Goal: Obtain resource: Obtain resource

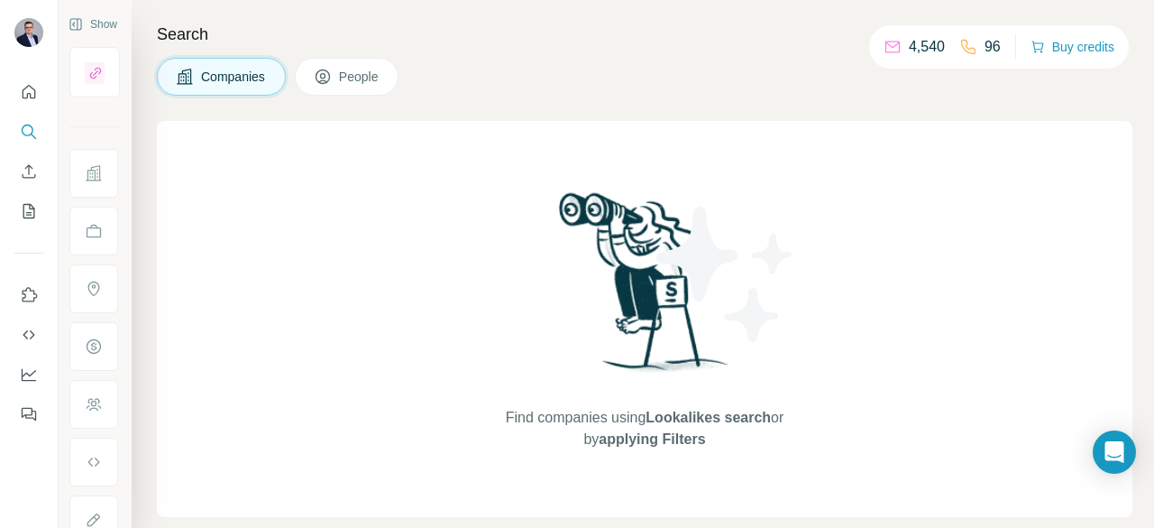
click at [28, 171] on icon "Enrich CSV" at bounding box center [29, 171] width 18 height 18
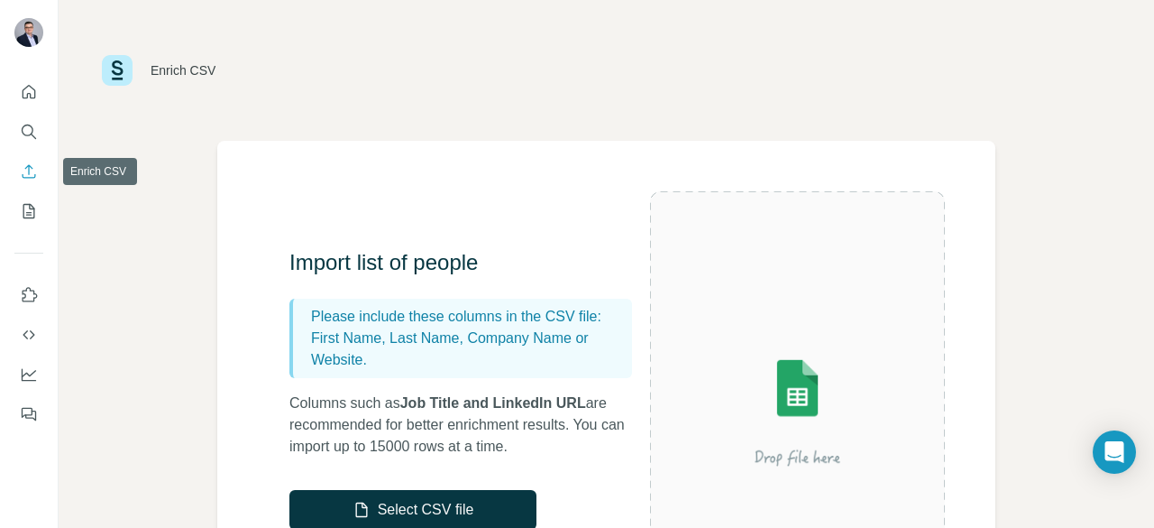
click at [27, 130] on icon "Search" at bounding box center [29, 132] width 18 height 18
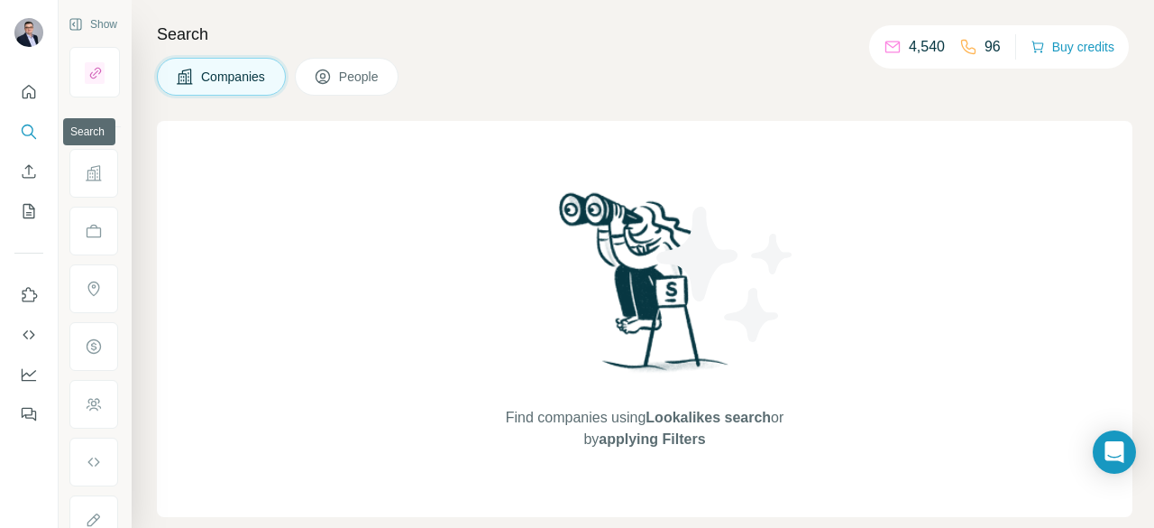
click at [25, 91] on icon "Quick start" at bounding box center [29, 92] width 18 height 18
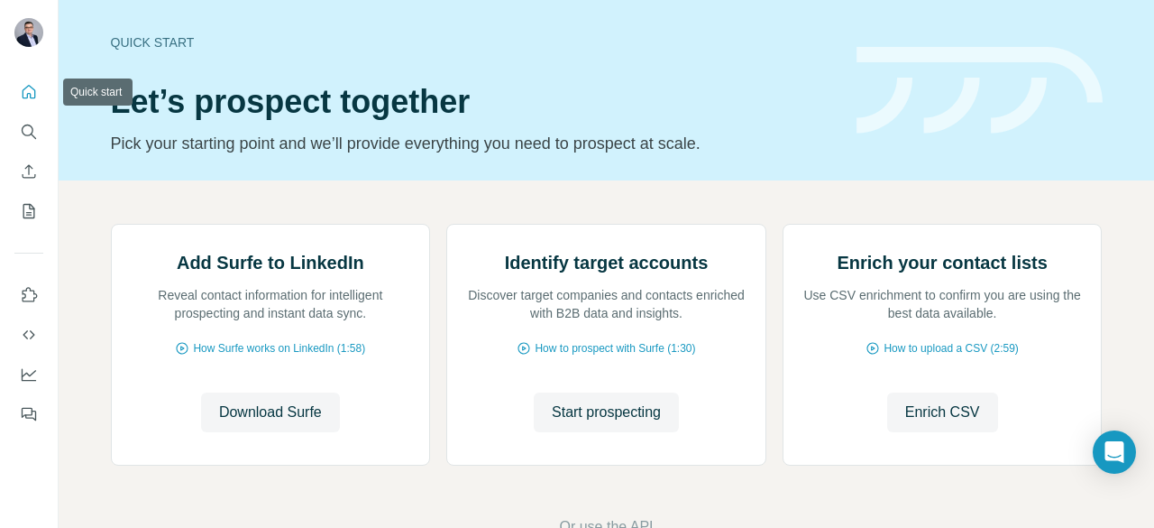
click at [29, 215] on icon "My lists" at bounding box center [30, 210] width 9 height 12
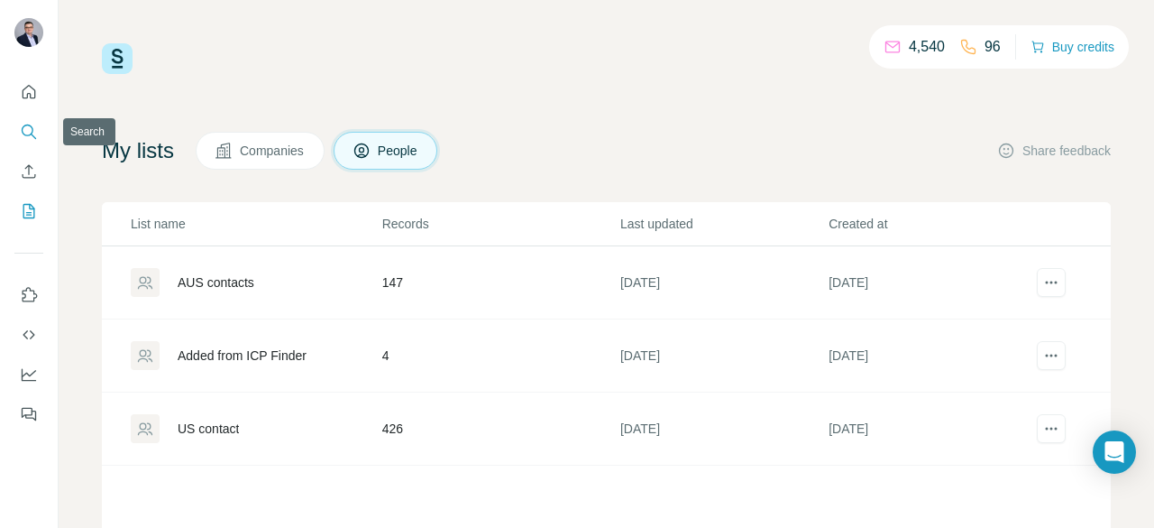
click at [36, 134] on icon "Search" at bounding box center [29, 132] width 18 height 18
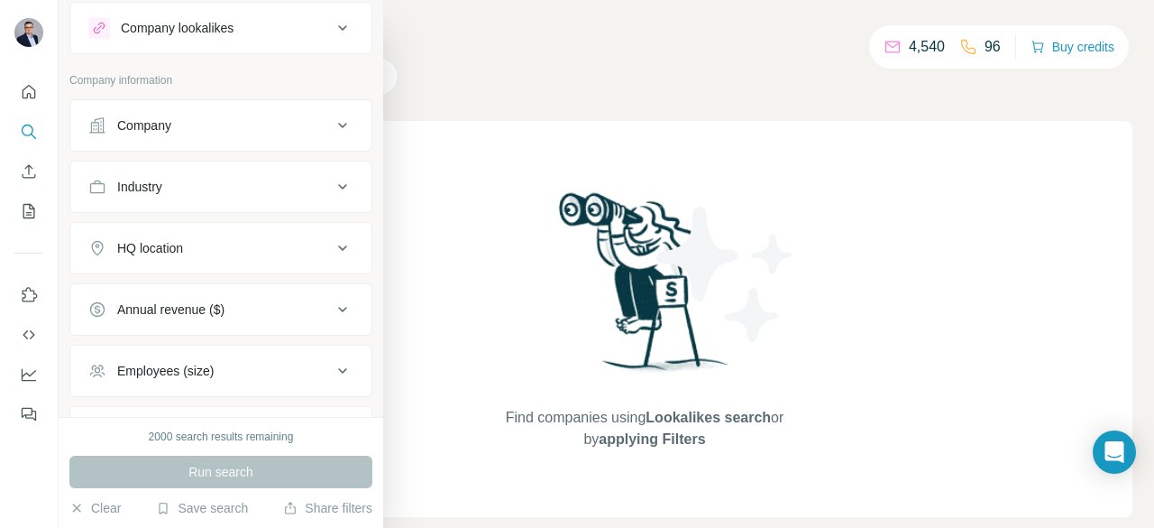
scroll to position [47, 0]
click at [143, 170] on button "Industry" at bounding box center [220, 184] width 301 height 43
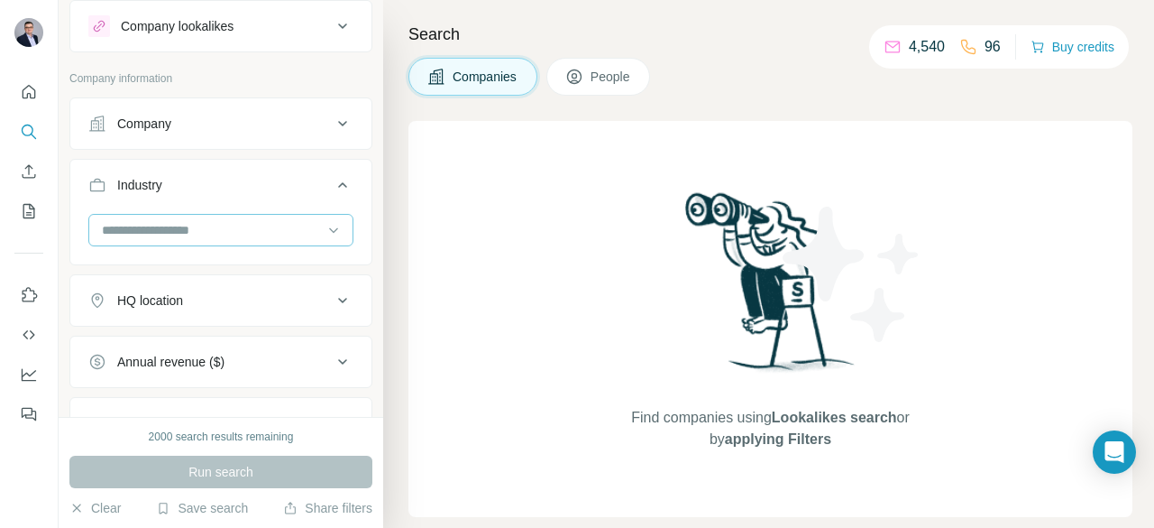
click at [159, 225] on input at bounding box center [211, 230] width 223 height 20
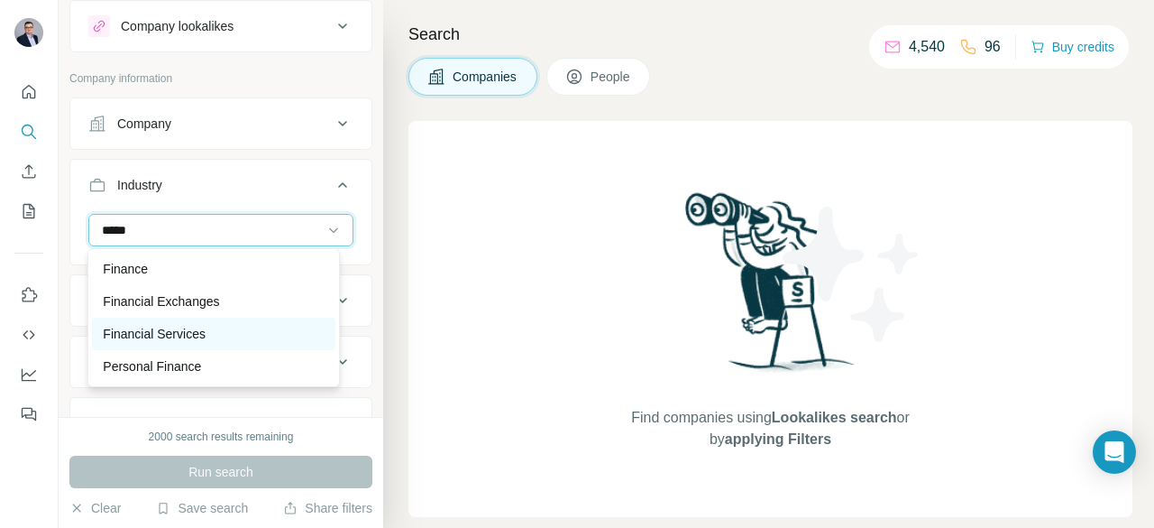
type input "*****"
click at [192, 335] on p "Financial Services" at bounding box center [154, 334] width 103 height 18
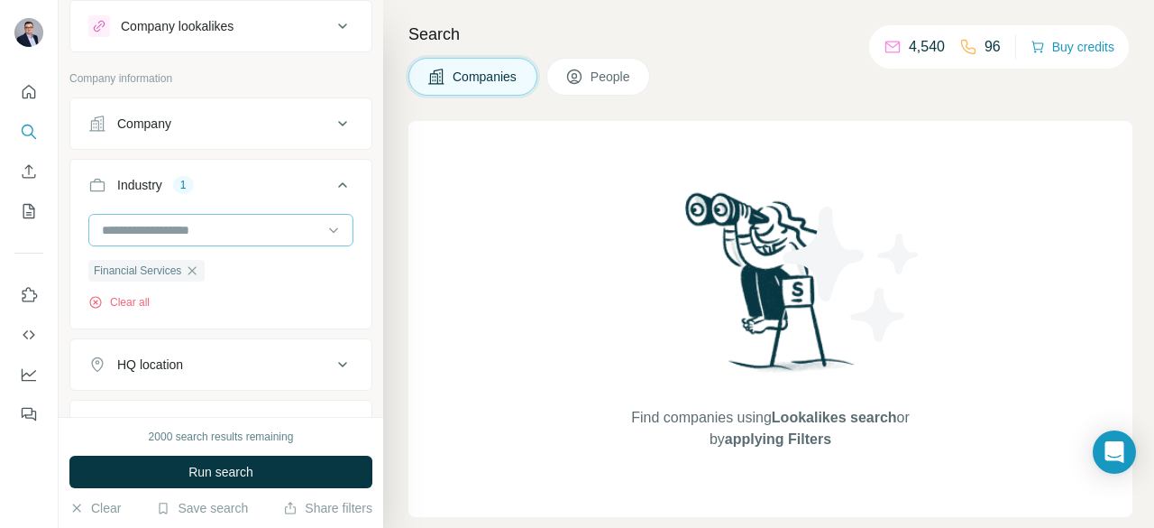
click at [193, 215] on div at bounding box center [211, 230] width 223 height 31
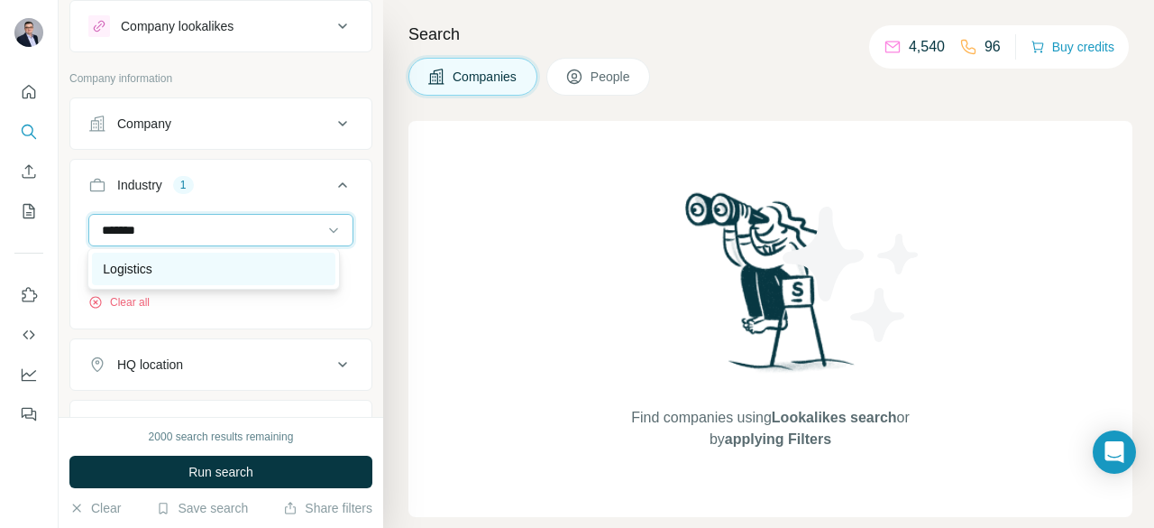
type input "*******"
click at [171, 265] on div "Logistics" at bounding box center [213, 269] width 221 height 18
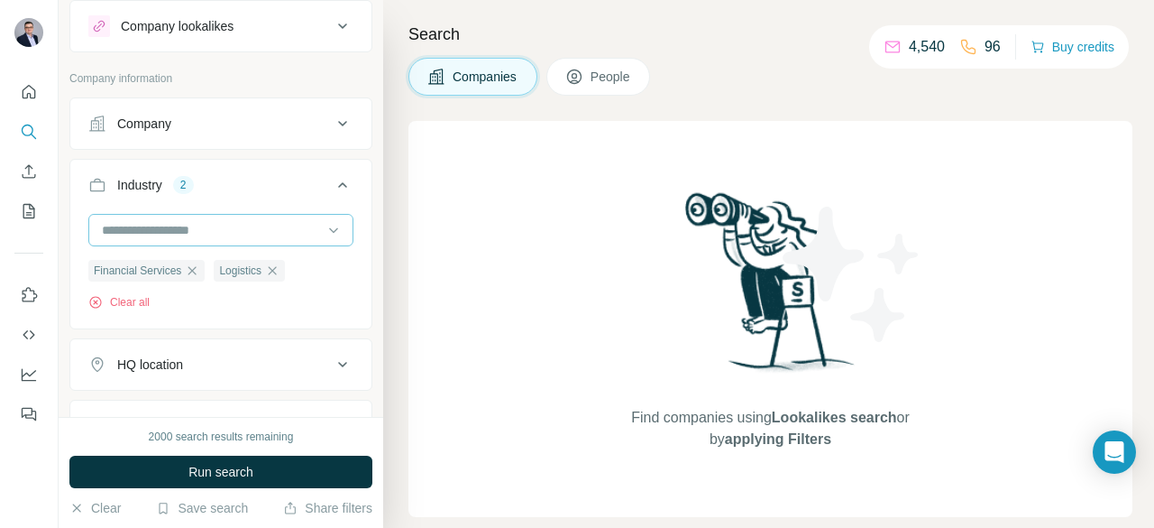
click at [216, 222] on input at bounding box center [211, 230] width 223 height 20
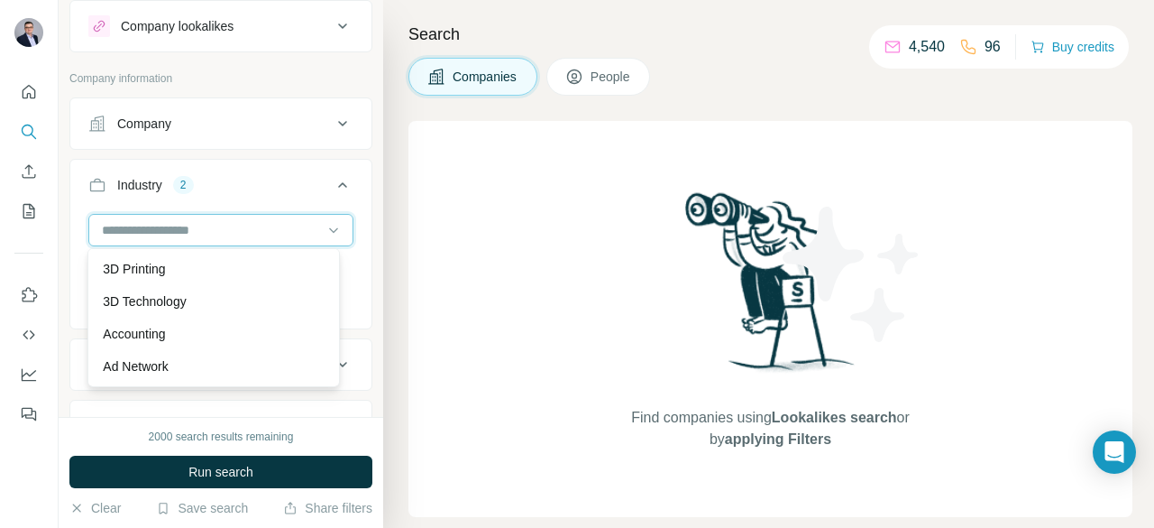
click at [215, 231] on input at bounding box center [211, 230] width 223 height 20
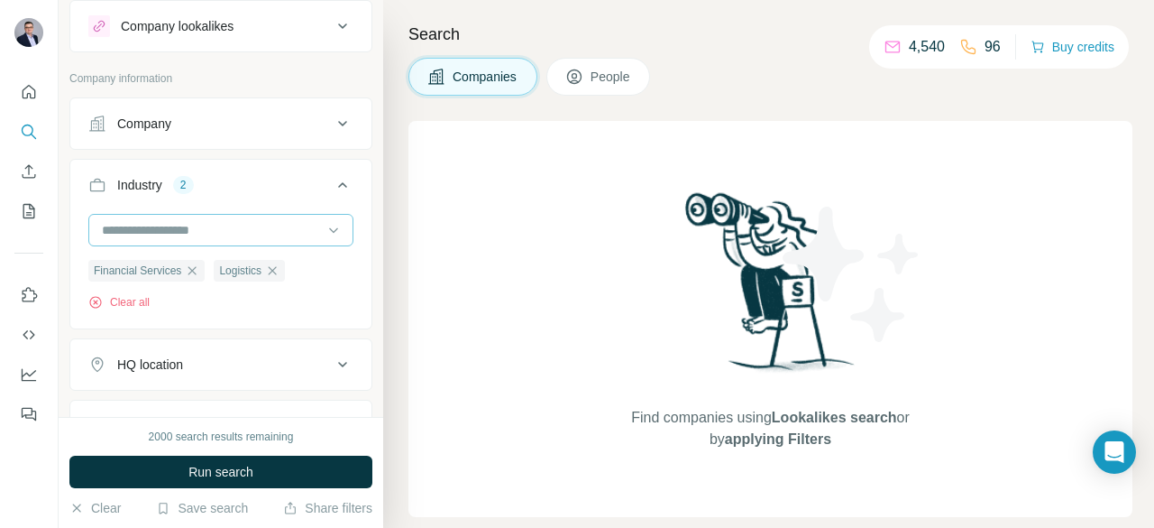
click at [215, 231] on input at bounding box center [211, 230] width 223 height 20
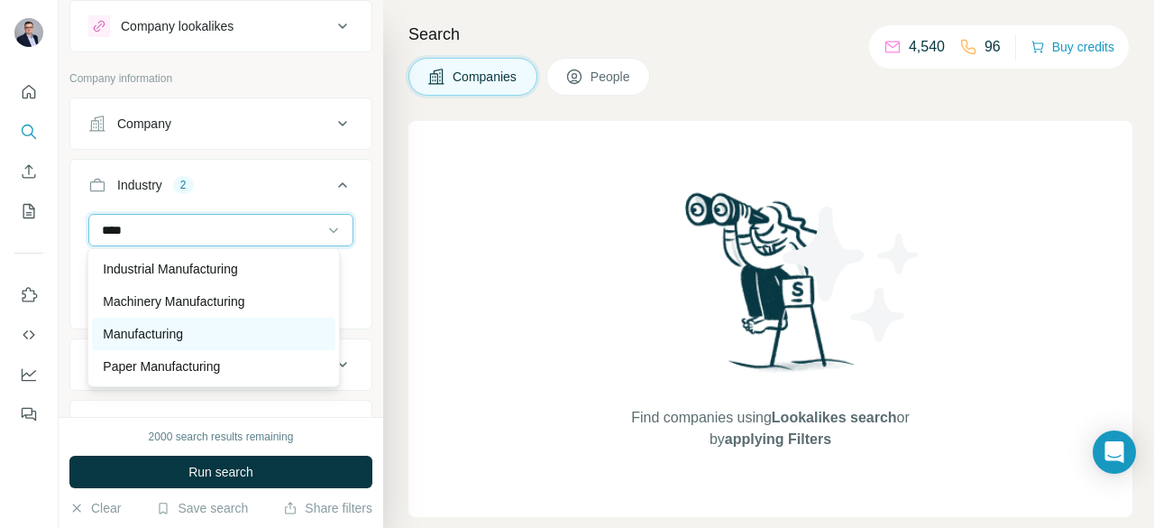
type input "****"
click at [205, 333] on div "Manufacturing" at bounding box center [213, 334] width 221 height 18
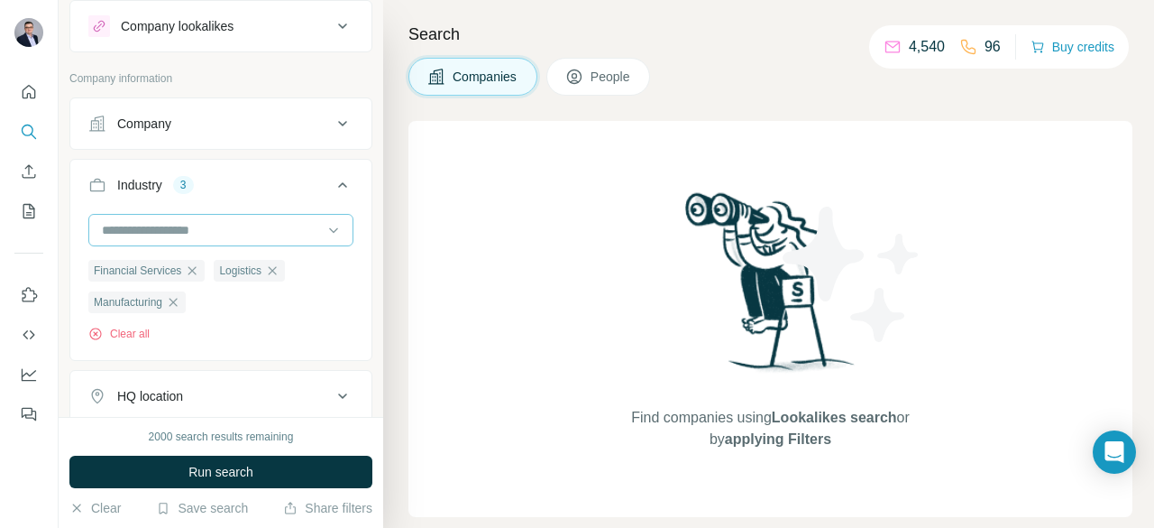
click at [210, 220] on input at bounding box center [211, 230] width 223 height 20
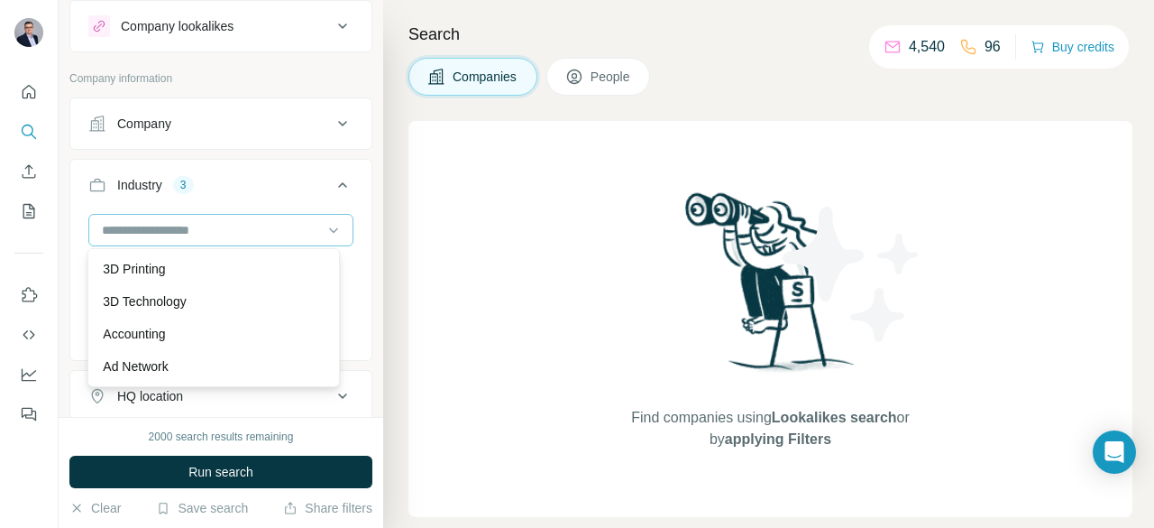
click at [207, 238] on div at bounding box center [211, 230] width 223 height 31
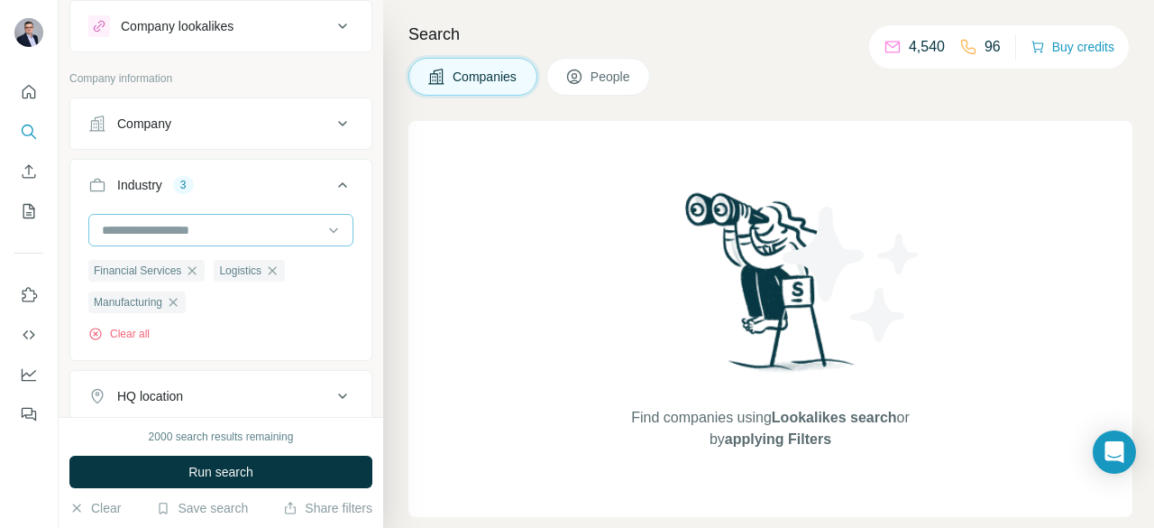
click at [169, 221] on input at bounding box center [211, 230] width 223 height 20
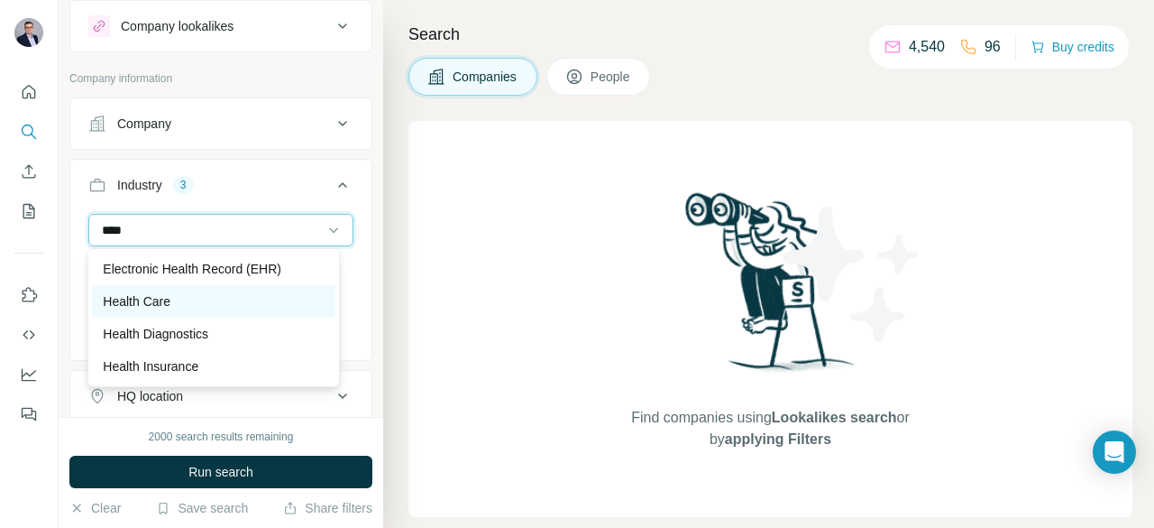
type input "****"
click at [192, 295] on div "Health Care" at bounding box center [213, 301] width 221 height 18
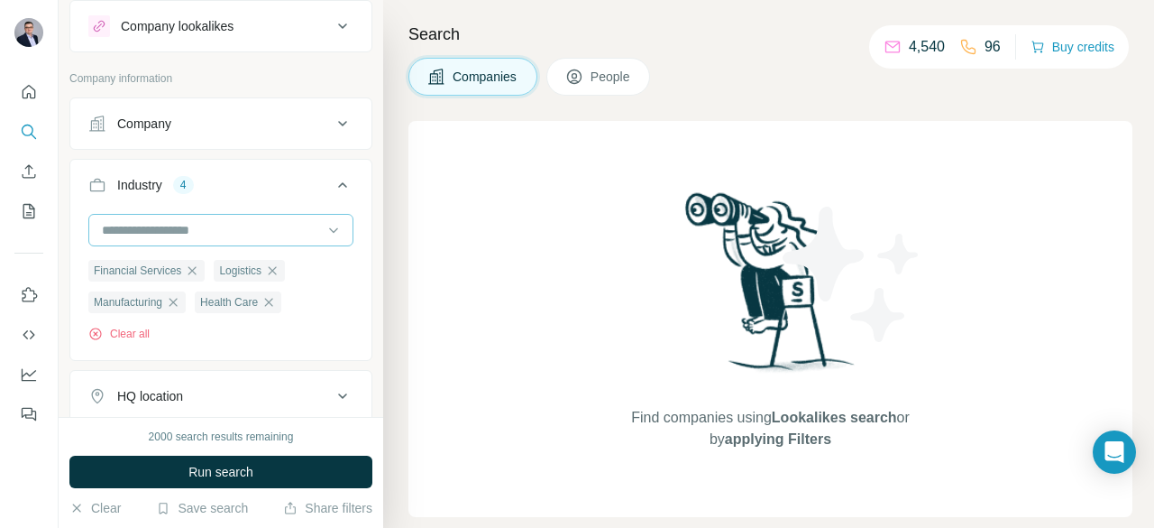
click at [152, 228] on input at bounding box center [211, 230] width 223 height 20
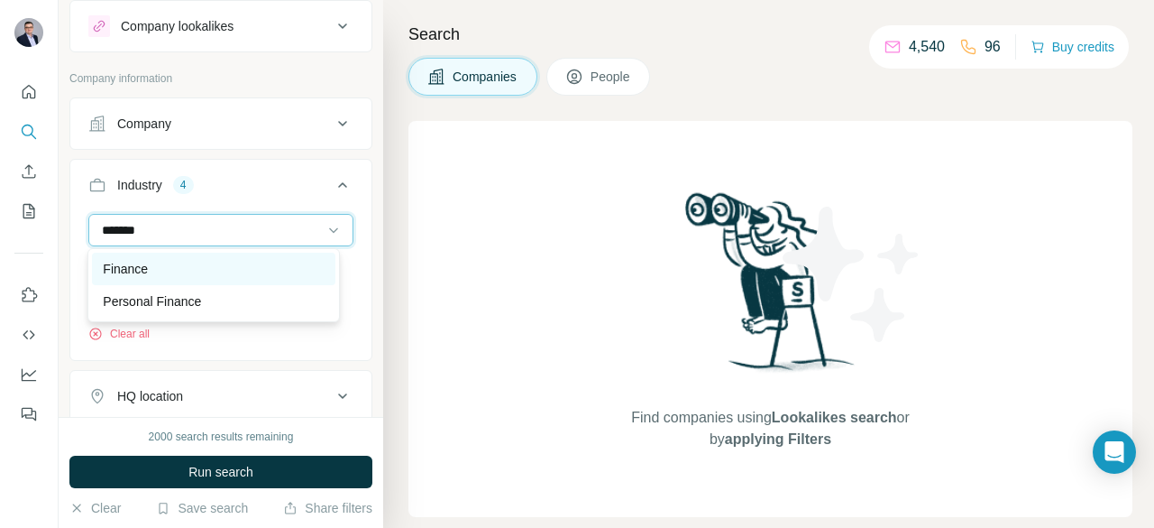
type input "*******"
click at [155, 271] on div "Finance" at bounding box center [213, 269] width 221 height 18
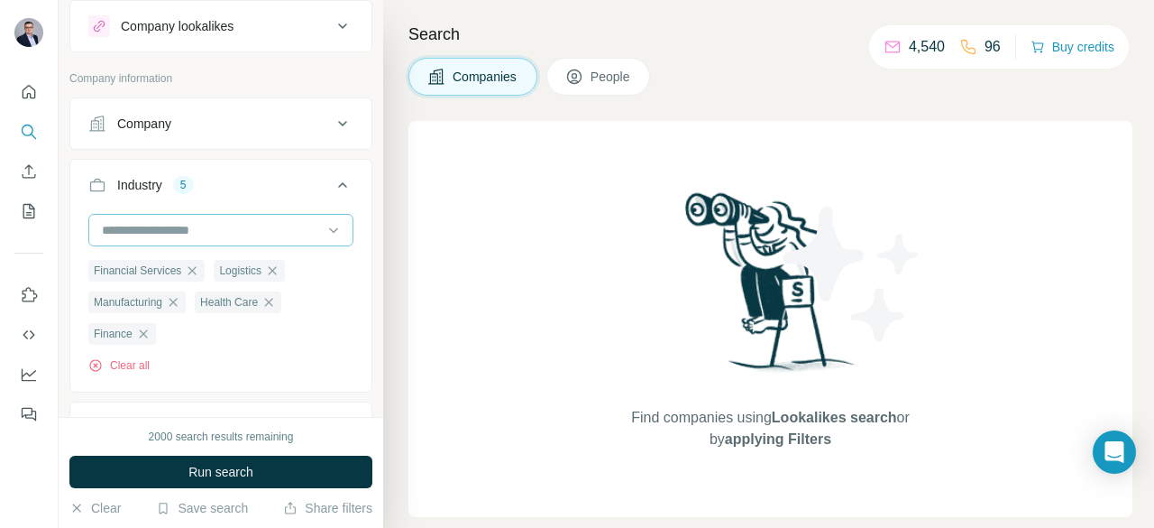
click at [171, 237] on input at bounding box center [211, 230] width 223 height 20
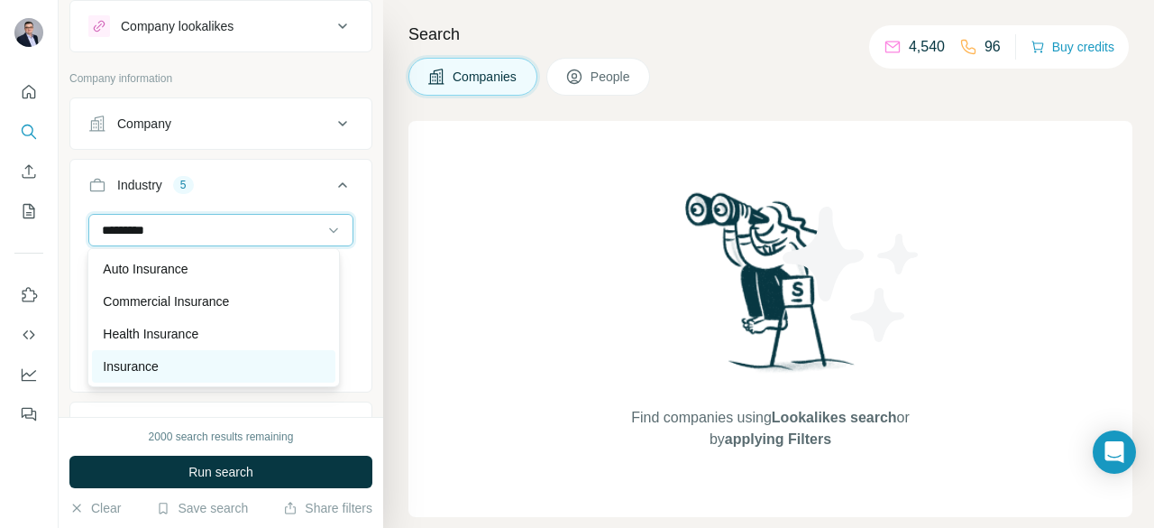
type input "*********"
click at [167, 363] on div "Insurance" at bounding box center [213, 366] width 221 height 18
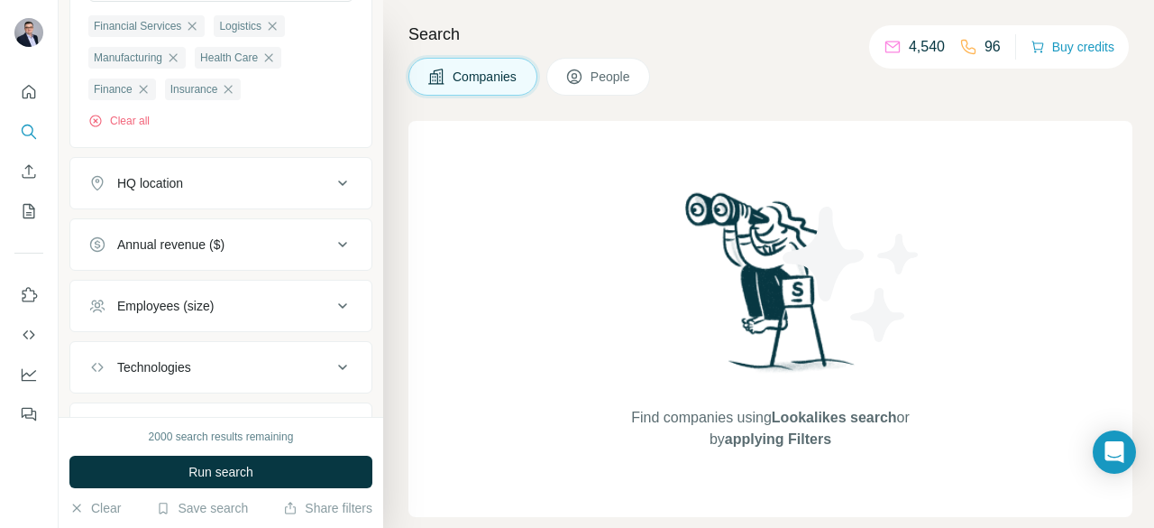
scroll to position [376, 0]
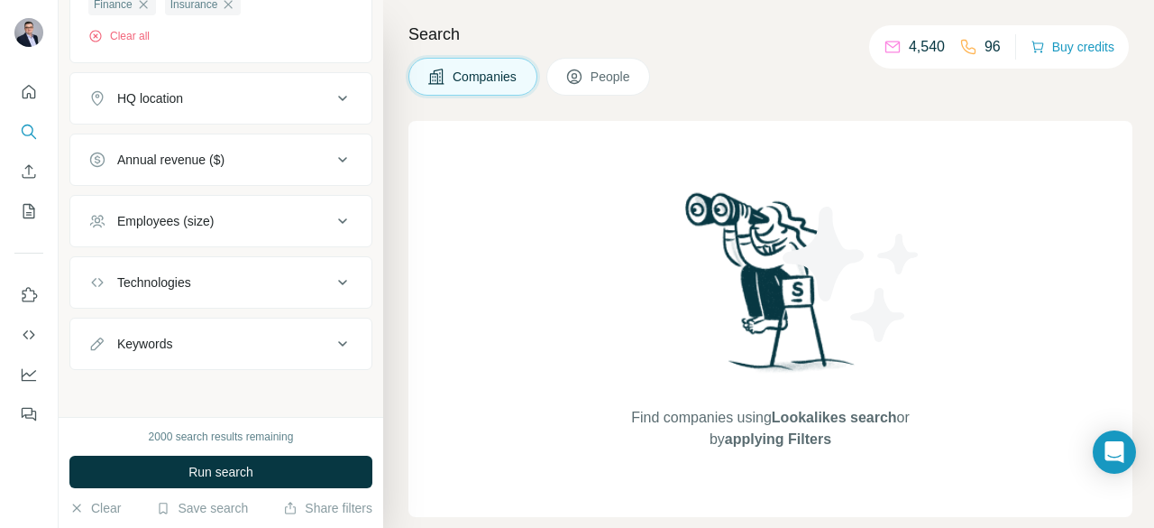
click at [197, 99] on div "HQ location" at bounding box center [210, 98] width 244 height 18
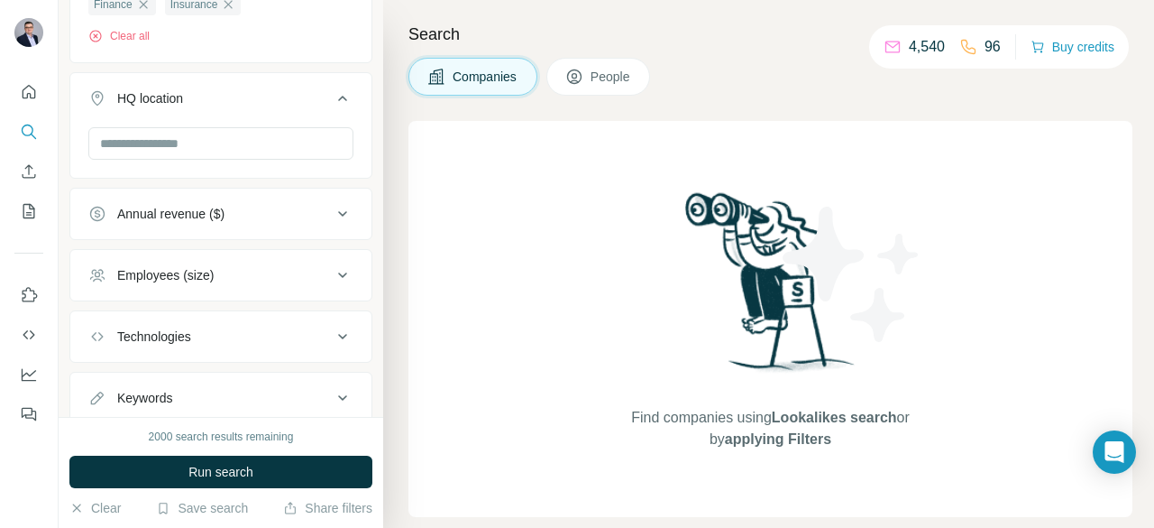
click at [197, 99] on div "HQ location" at bounding box center [210, 98] width 244 height 18
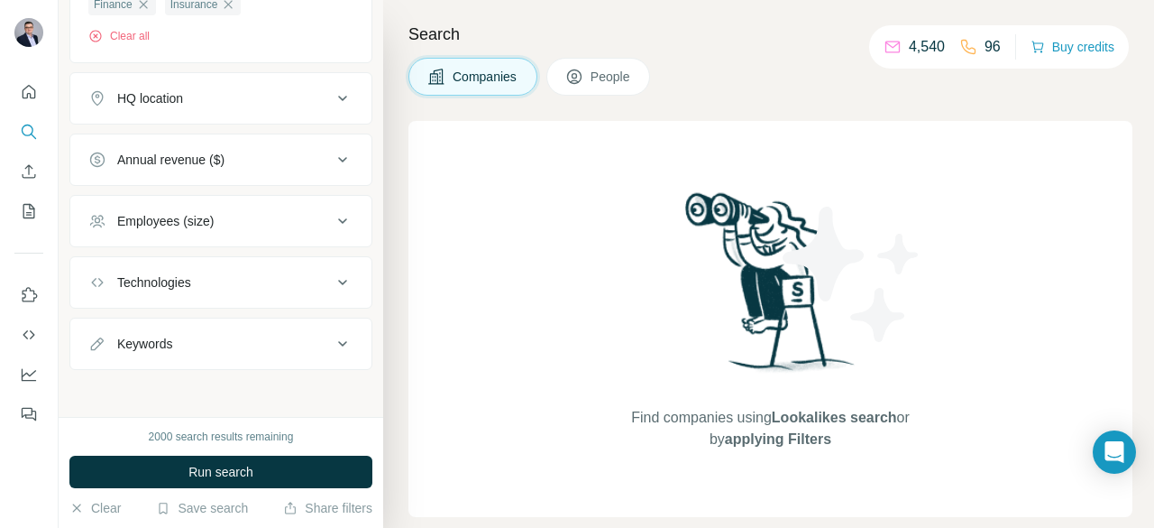
click at [197, 99] on div "HQ location" at bounding box center [210, 98] width 244 height 18
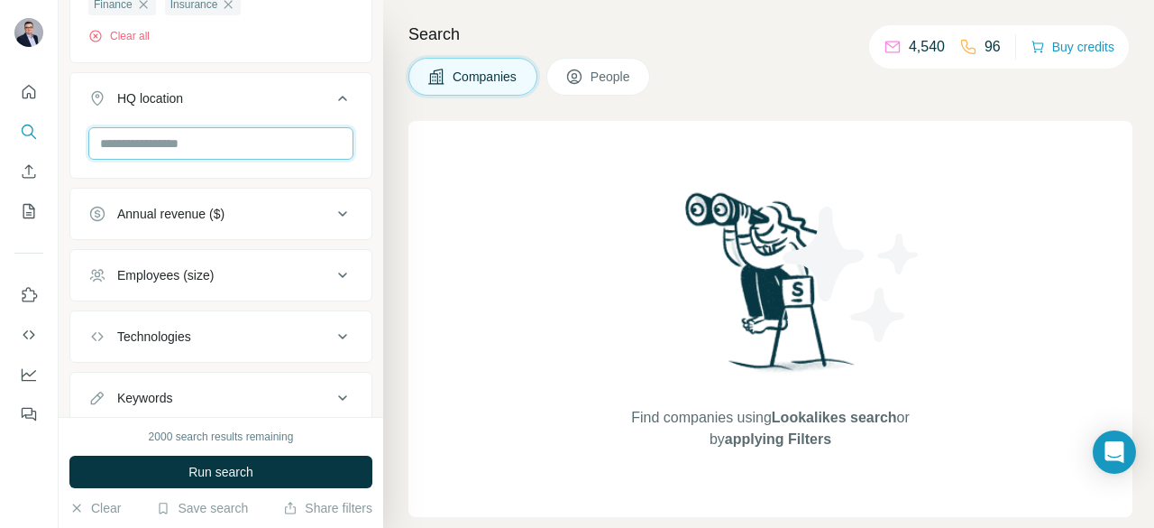
click at [174, 147] on input "text" at bounding box center [220, 143] width 265 height 32
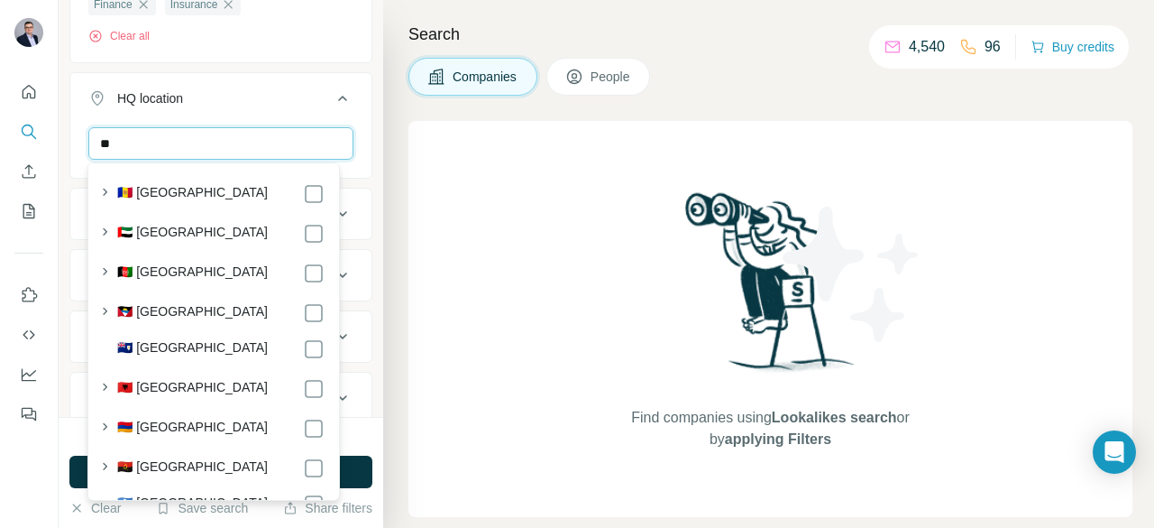
type input "*"
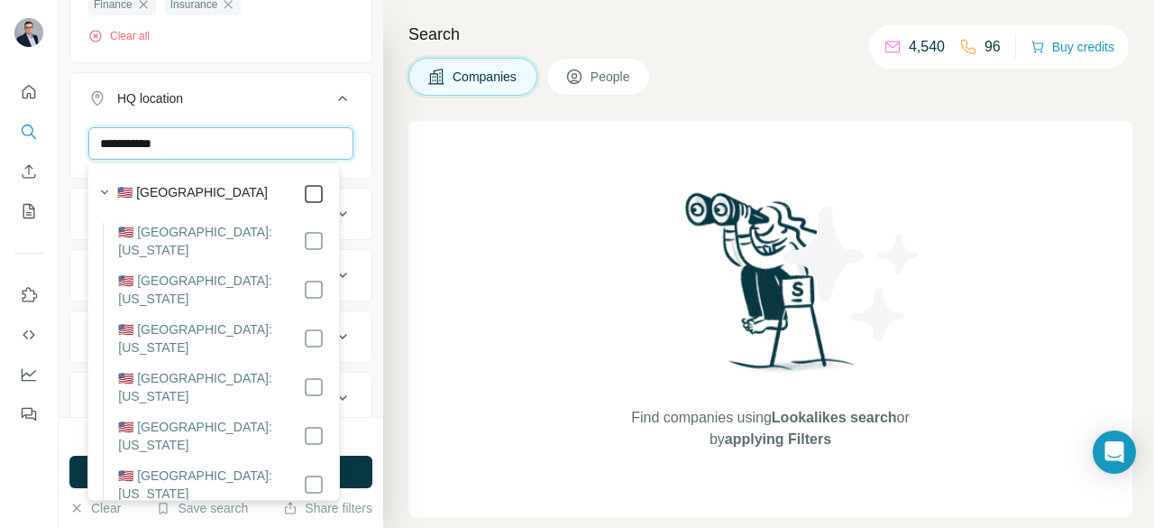
type input "**********"
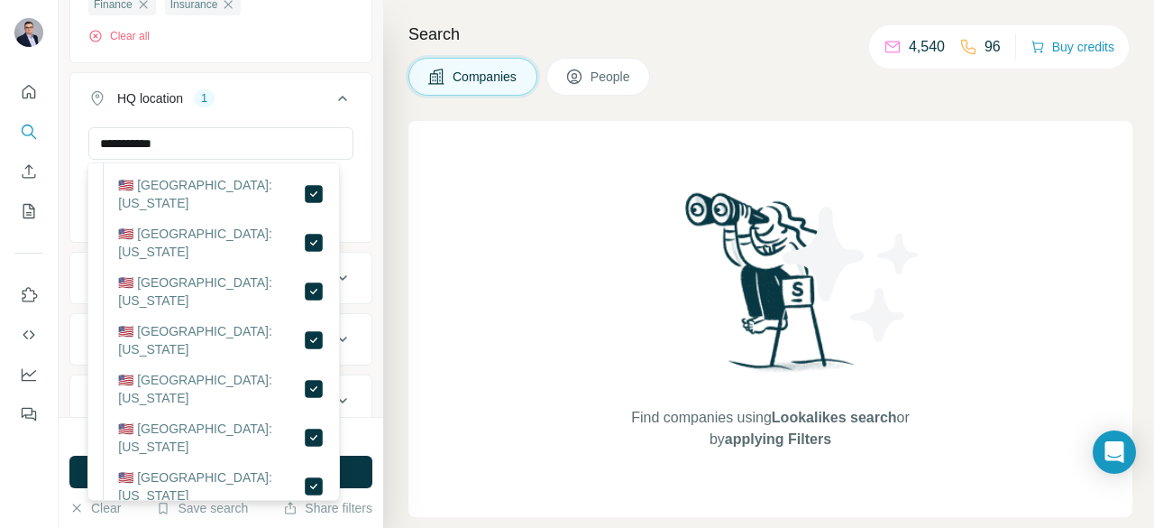
scroll to position [93, 0]
click at [345, 145] on div "**********" at bounding box center [220, 182] width 301 height 111
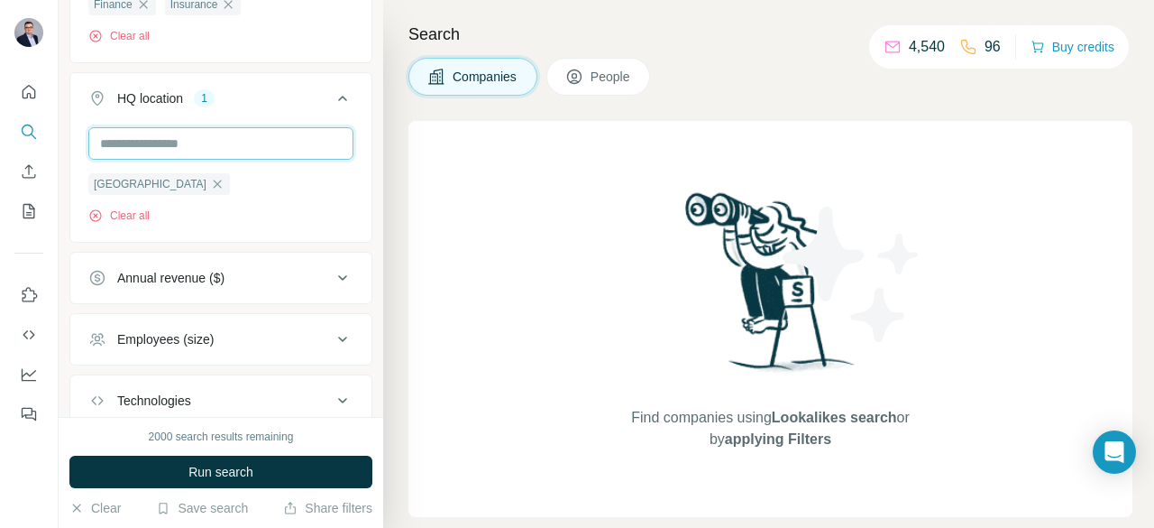
click at [189, 140] on input "text" at bounding box center [220, 143] width 265 height 32
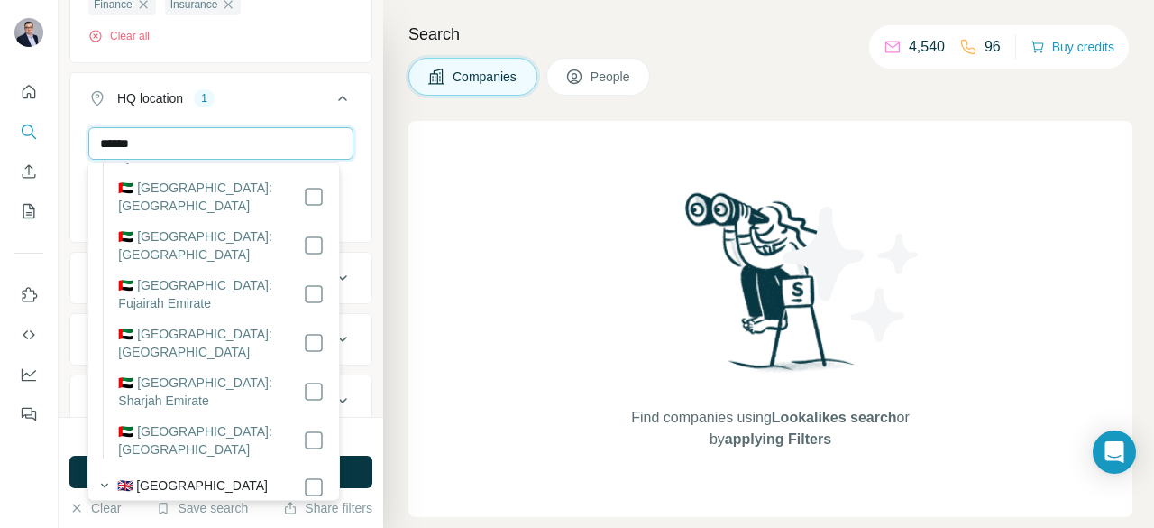
scroll to position [0, 0]
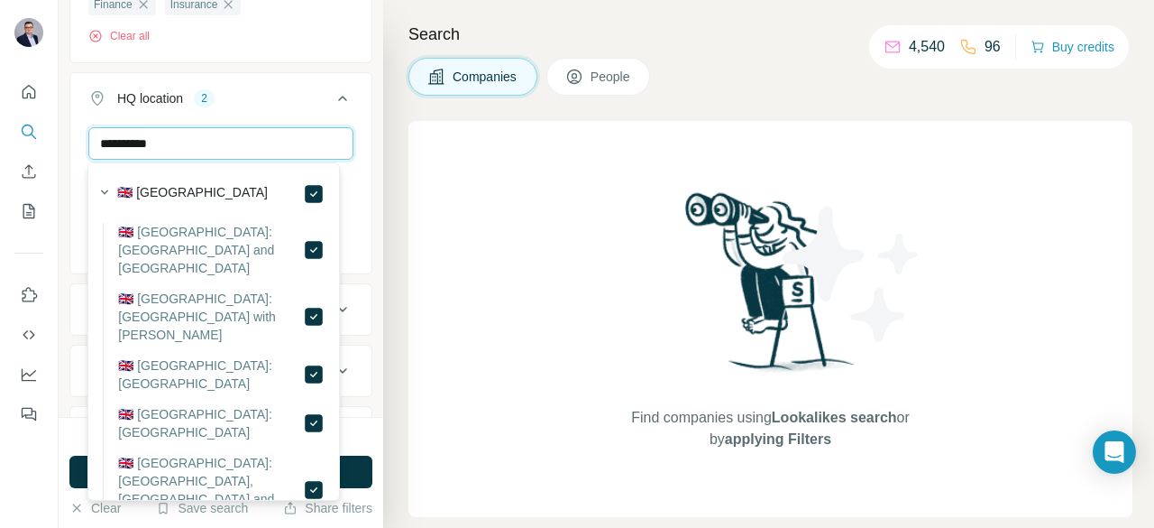
drag, startPoint x: 276, startPoint y: 145, endPoint x: 14, endPoint y: 98, distance: 266.6
click at [14, 98] on div "**********" at bounding box center [577, 264] width 1154 height 528
type input "*"
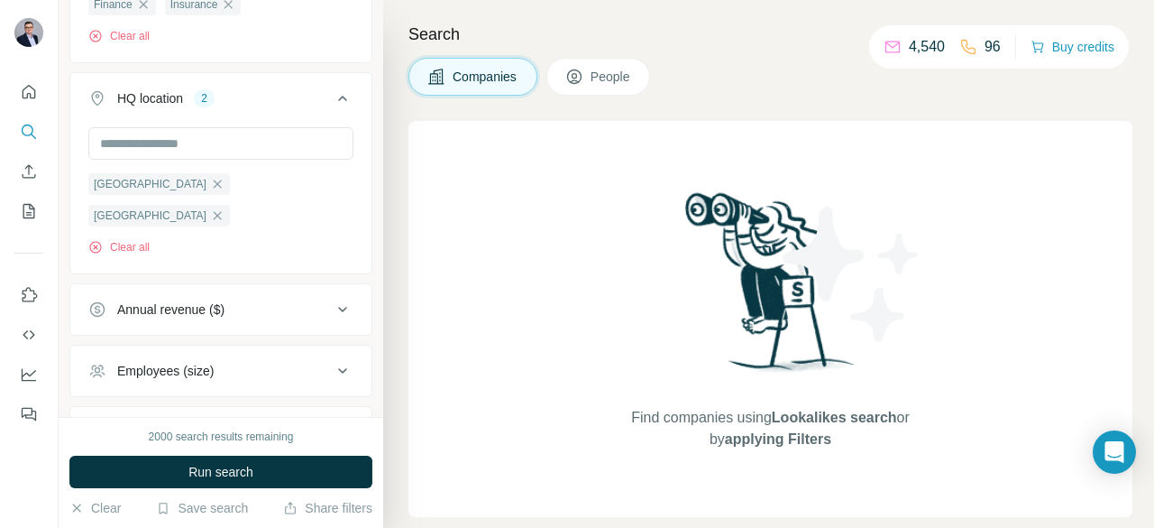
click at [363, 158] on div "New search Hide Company lookalikes Company information Company Industry 6 Finan…" at bounding box center [221, 208] width 325 height 417
click at [237, 143] on input "text" at bounding box center [220, 143] width 265 height 32
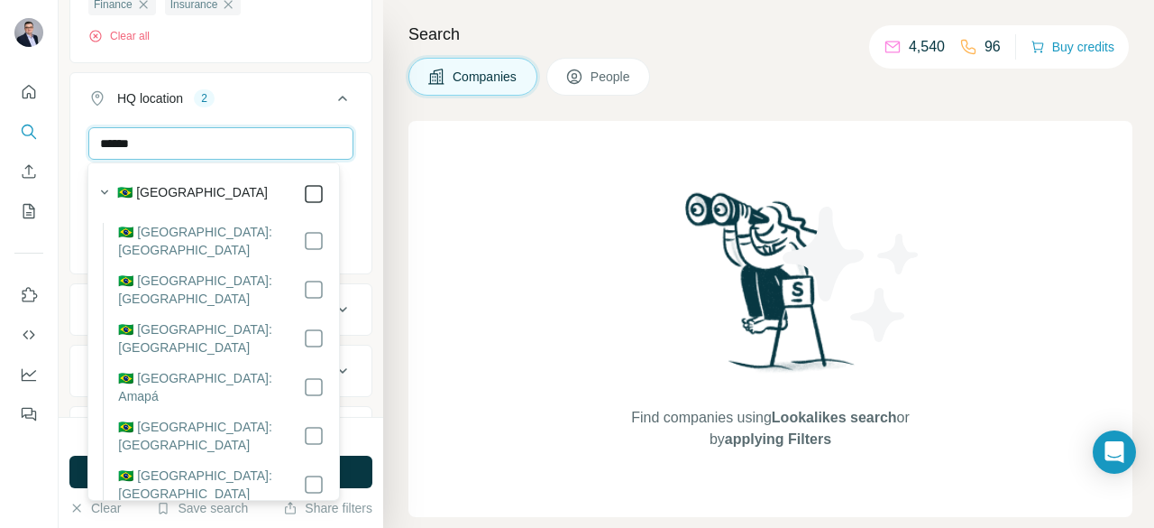
type input "******"
drag, startPoint x: 195, startPoint y: 132, endPoint x: 34, endPoint y: 120, distance: 161.0
click at [34, 120] on div "New search Hide Company lookalikes Company information Company Industry 6 Finan…" at bounding box center [577, 264] width 1154 height 528
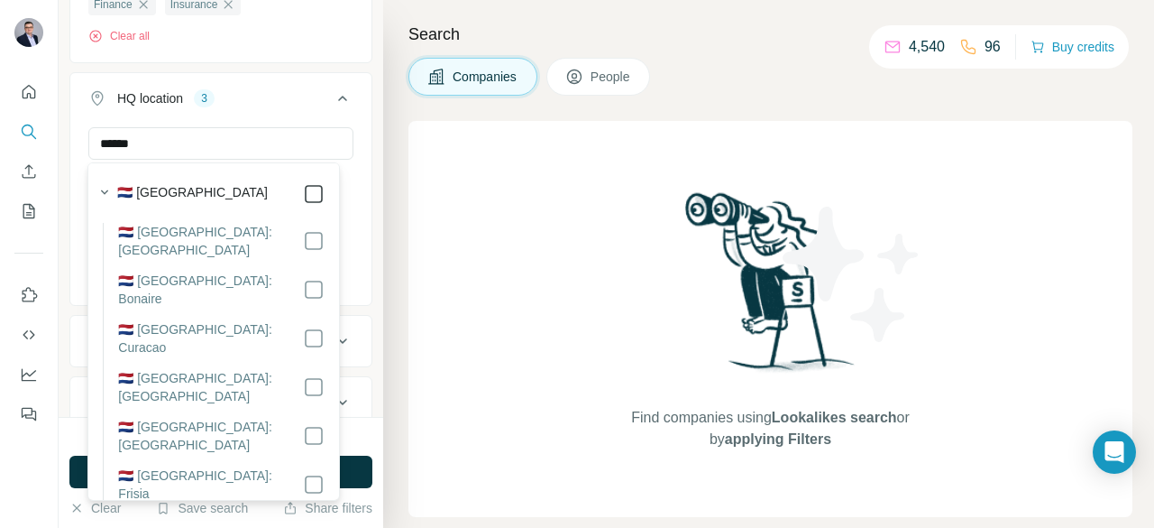
click at [303, 183] on icon at bounding box center [314, 194] width 22 height 22
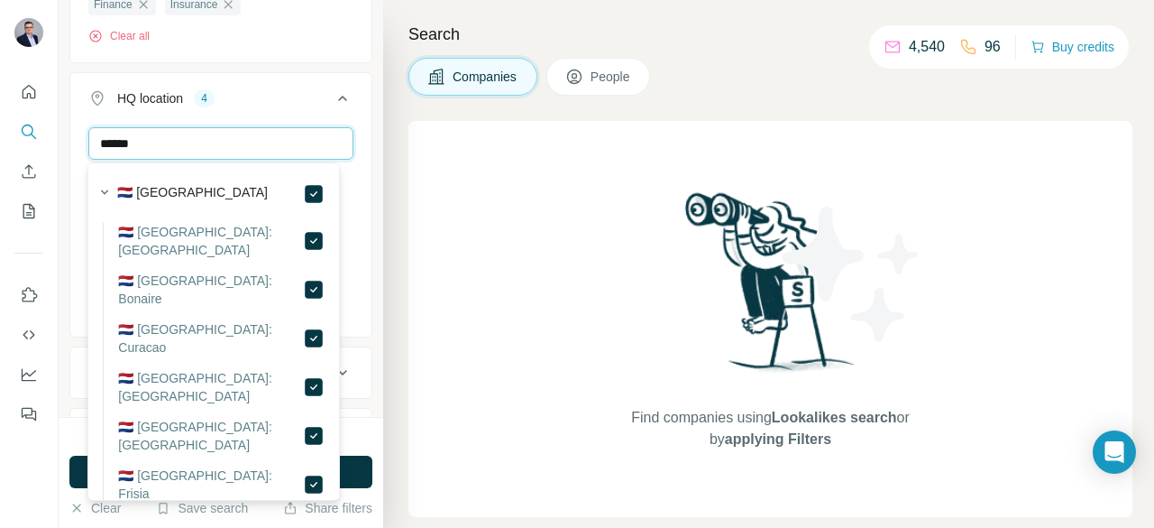
drag, startPoint x: 171, startPoint y: 136, endPoint x: 34, endPoint y: 133, distance: 137.1
click at [34, 133] on div "New search Hide Company lookalikes Company information Company Industry 6 Finan…" at bounding box center [577, 264] width 1154 height 528
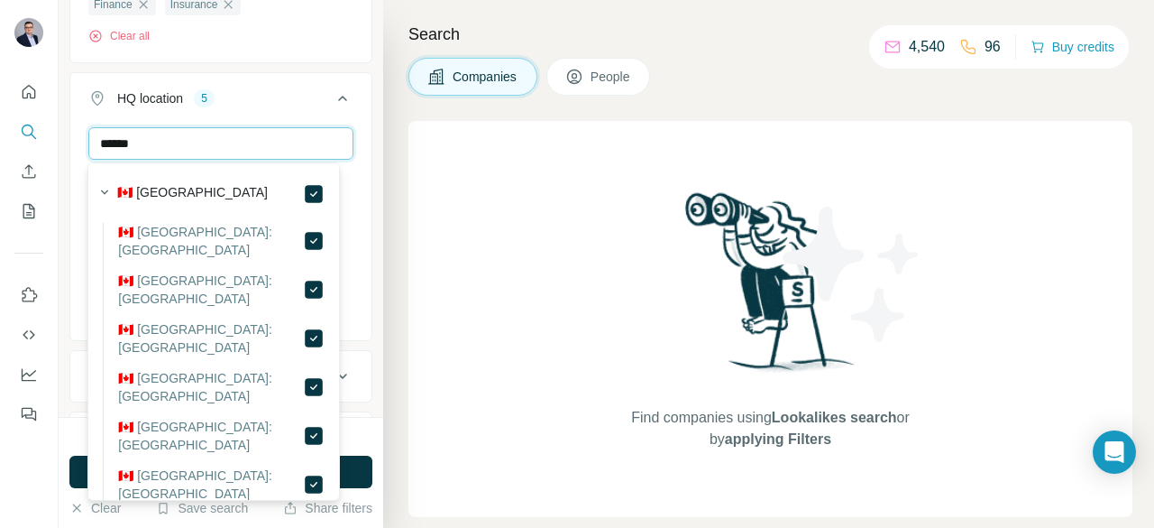
drag, startPoint x: 174, startPoint y: 137, endPoint x: 0, endPoint y: 89, distance: 180.5
click at [0, 89] on div "New search Hide Company lookalikes Company information Company Industry 6 Finan…" at bounding box center [577, 264] width 1154 height 528
drag, startPoint x: 178, startPoint y: 140, endPoint x: 1, endPoint y: 102, distance: 180.8
click at [1, 102] on div "New search Hide Company lookalikes Company information Company Industry 6 Finan…" at bounding box center [577, 264] width 1154 height 528
drag, startPoint x: 183, startPoint y: 148, endPoint x: 0, endPoint y: 88, distance: 192.5
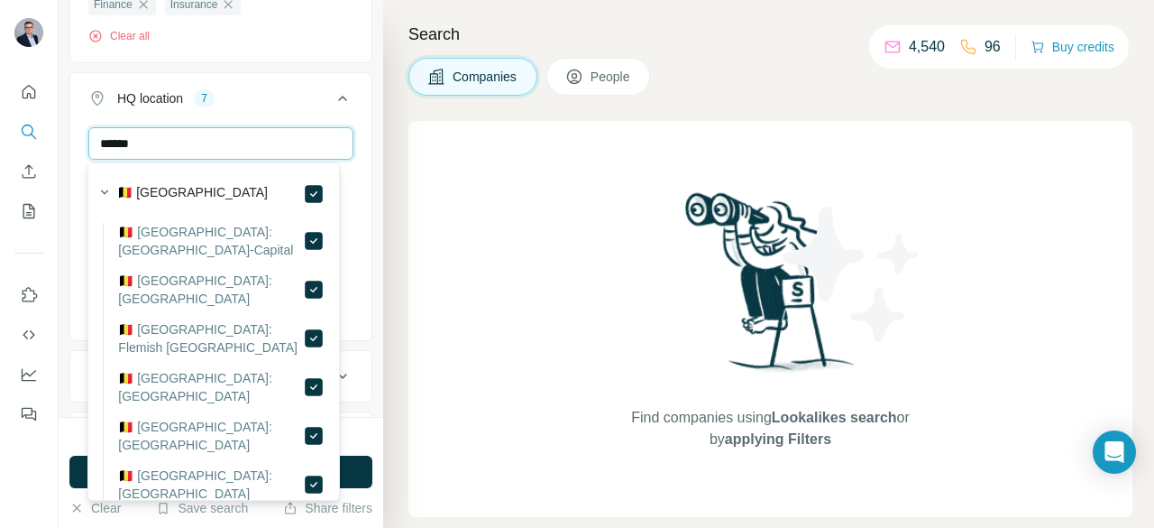
click at [0, 88] on div "New search Hide Company lookalikes Company information Company Industry 6 Finan…" at bounding box center [577, 264] width 1154 height 528
drag, startPoint x: 173, startPoint y: 145, endPoint x: 0, endPoint y: 74, distance: 187.3
click at [0, 74] on div "New search Hide Company lookalikes Company information Company Industry 6 Finan…" at bounding box center [577, 264] width 1154 height 528
drag, startPoint x: 175, startPoint y: 139, endPoint x: 0, endPoint y: 124, distance: 175.6
click at [0, 124] on div "New search Hide Company lookalikes Company information Company Industry 6 Finan…" at bounding box center [577, 264] width 1154 height 528
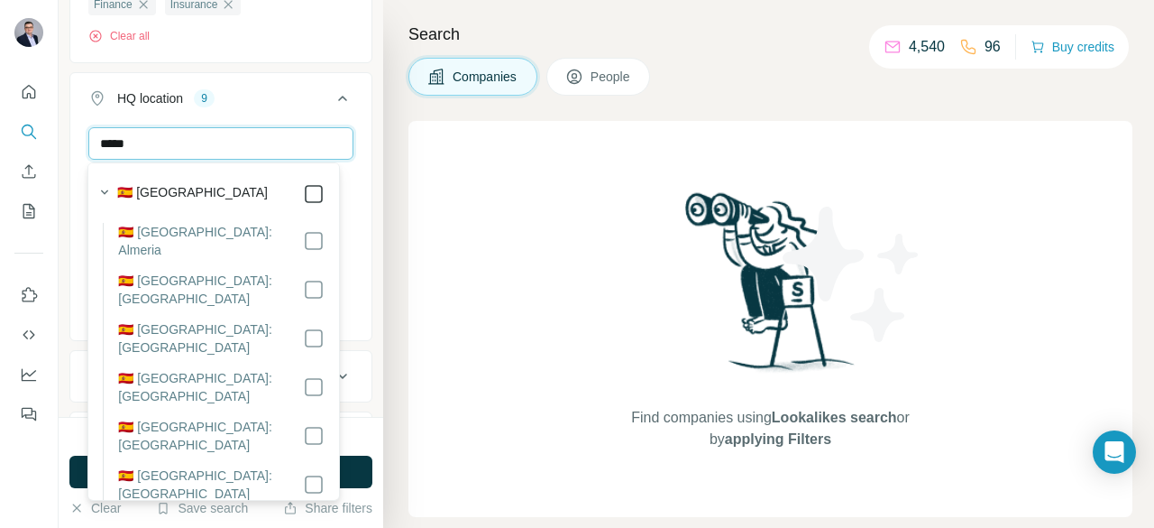
type input "*****"
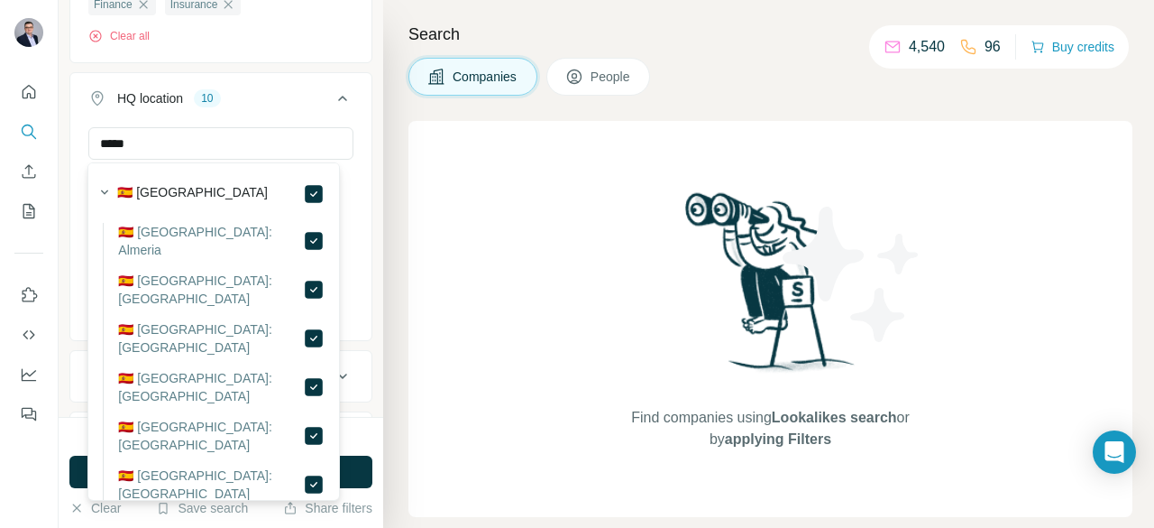
click at [332, 102] on icon at bounding box center [343, 98] width 22 height 22
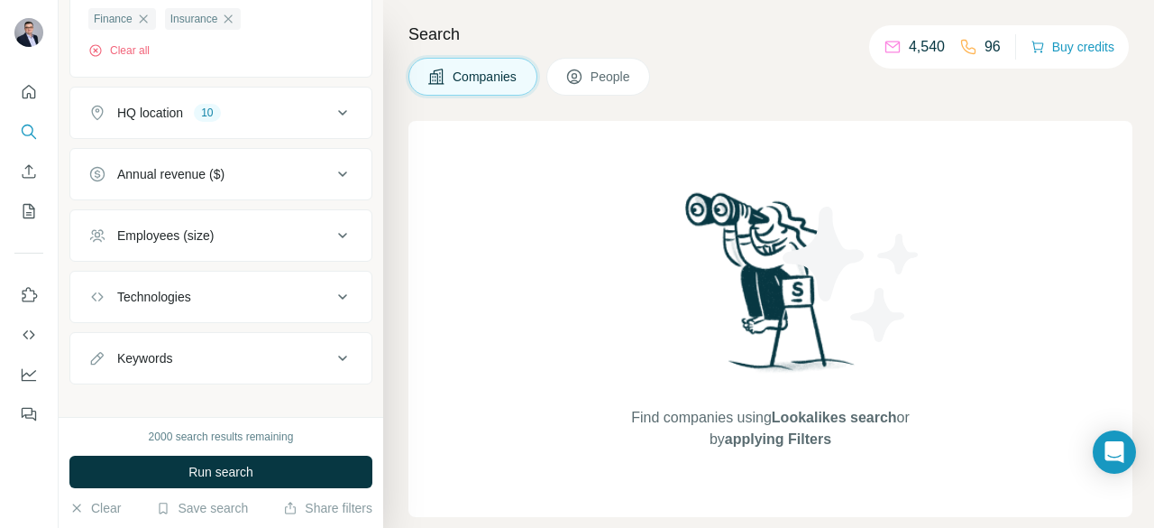
scroll to position [376, 0]
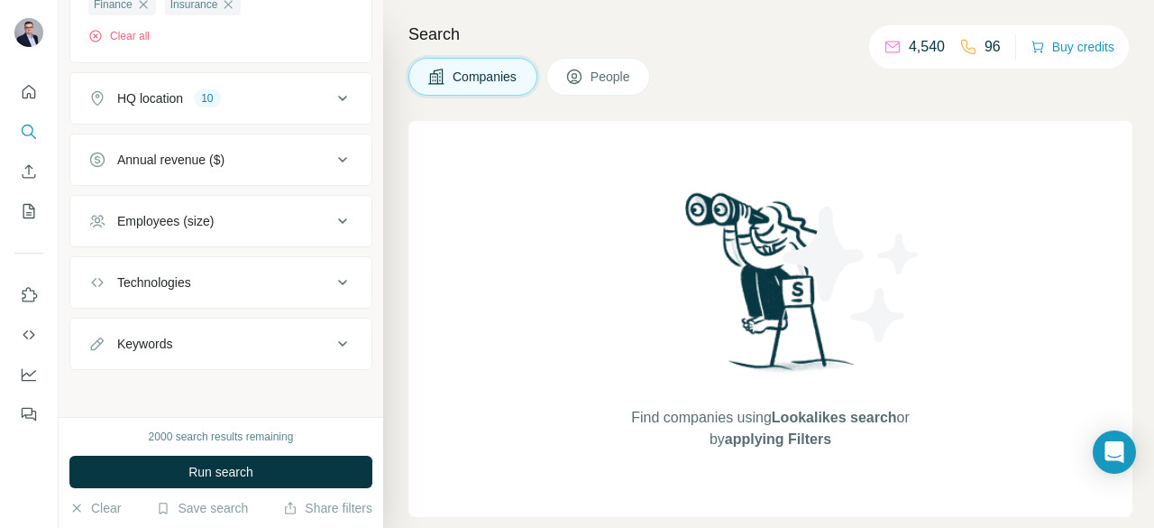
click at [259, 219] on div "Employees (size)" at bounding box center [210, 221] width 244 height 18
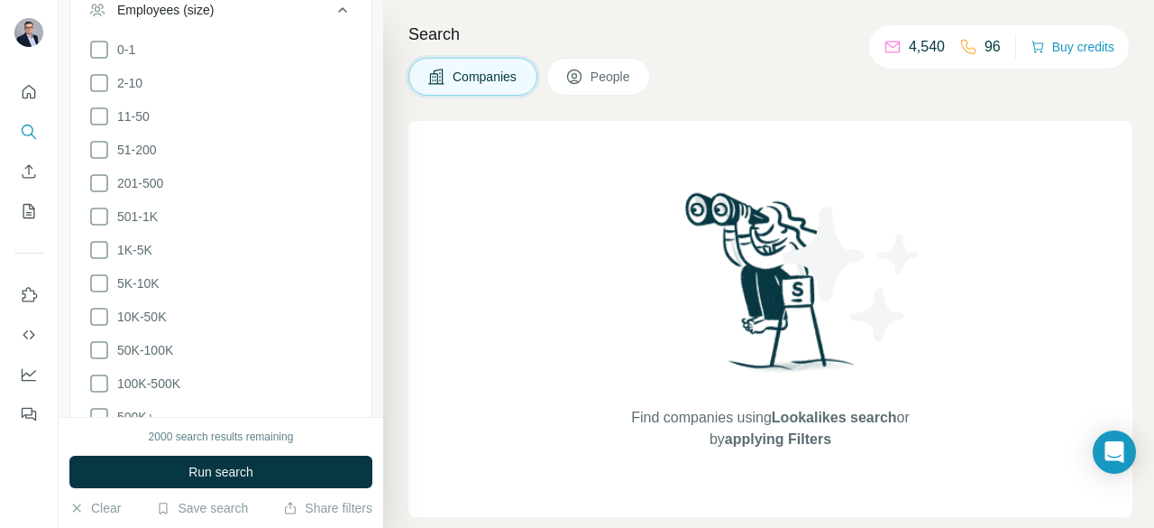
scroll to position [589, 0]
click at [95, 307] on icon at bounding box center [99, 315] width 22 height 22
click at [95, 278] on icon at bounding box center [99, 282] width 22 height 22
click at [92, 237] on icon at bounding box center [99, 248] width 22 height 22
click at [95, 198] on ul "0-1 2-10 11-50 [PHONE_NUMBER] 501-1K 1K-5K 5K-10K 10K-50K 50K-100K 100K-500K 50…" at bounding box center [220, 232] width 265 height 390
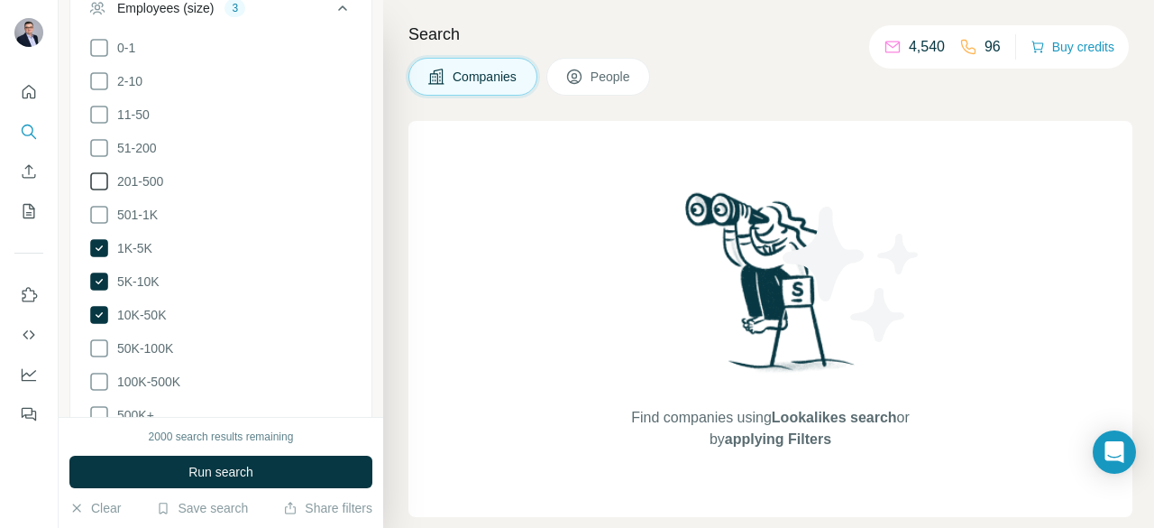
click at [94, 176] on icon at bounding box center [99, 181] width 22 height 22
click at [96, 208] on icon at bounding box center [99, 215] width 22 height 22
click at [94, 132] on ul "0-1 2-10 11-50 [PHONE_NUMBER] 501-1K 1K-5K 5K-10K 10K-50K 50K-100K 100K-500K 50…" at bounding box center [220, 232] width 265 height 390
click at [94, 138] on icon at bounding box center [99, 148] width 22 height 22
click at [103, 111] on icon at bounding box center [99, 115] width 22 height 22
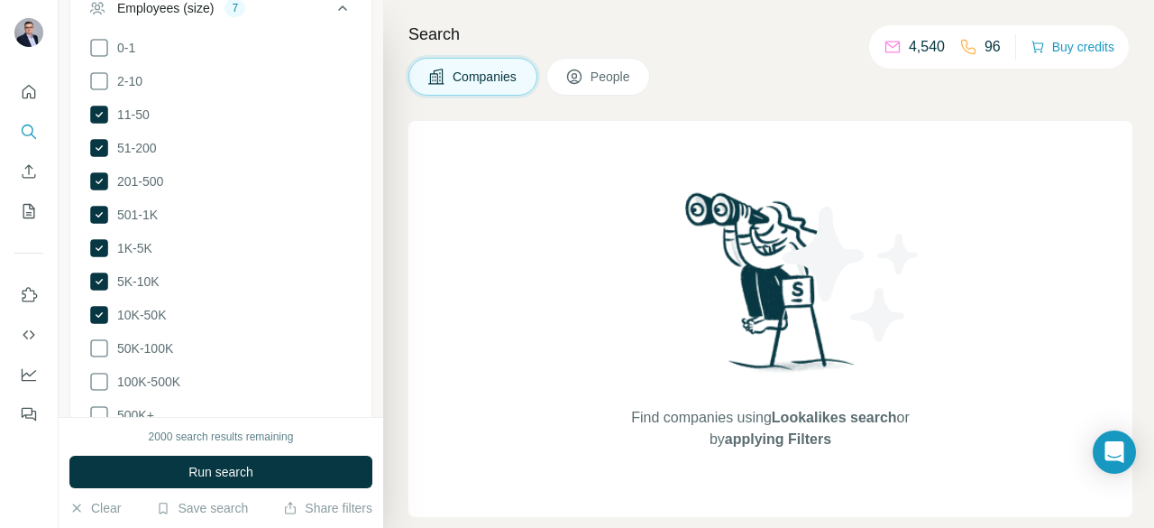
click at [338, 6] on icon at bounding box center [342, 7] width 9 height 5
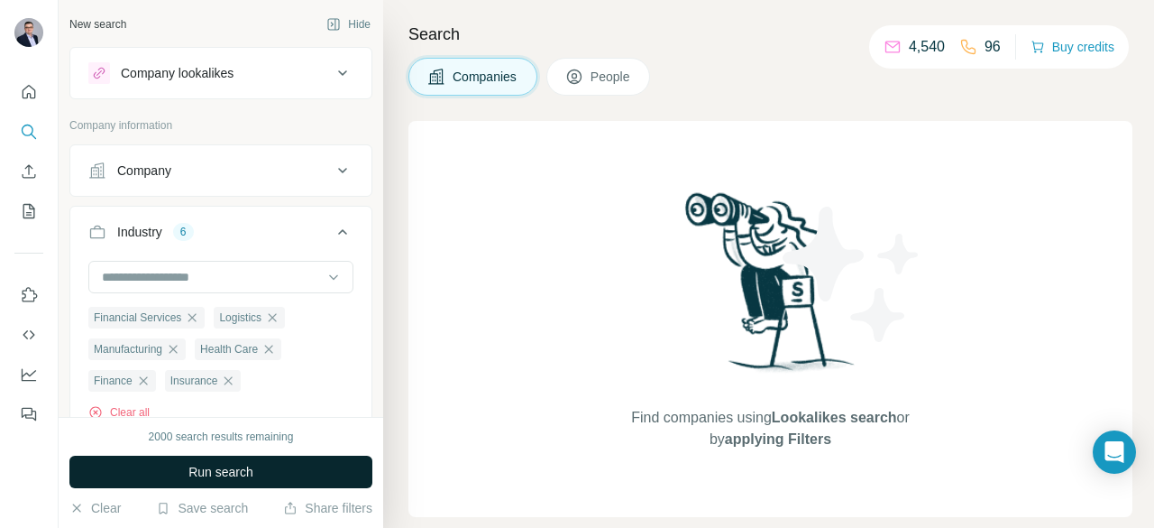
click at [230, 477] on span "Run search" at bounding box center [221, 472] width 65 height 18
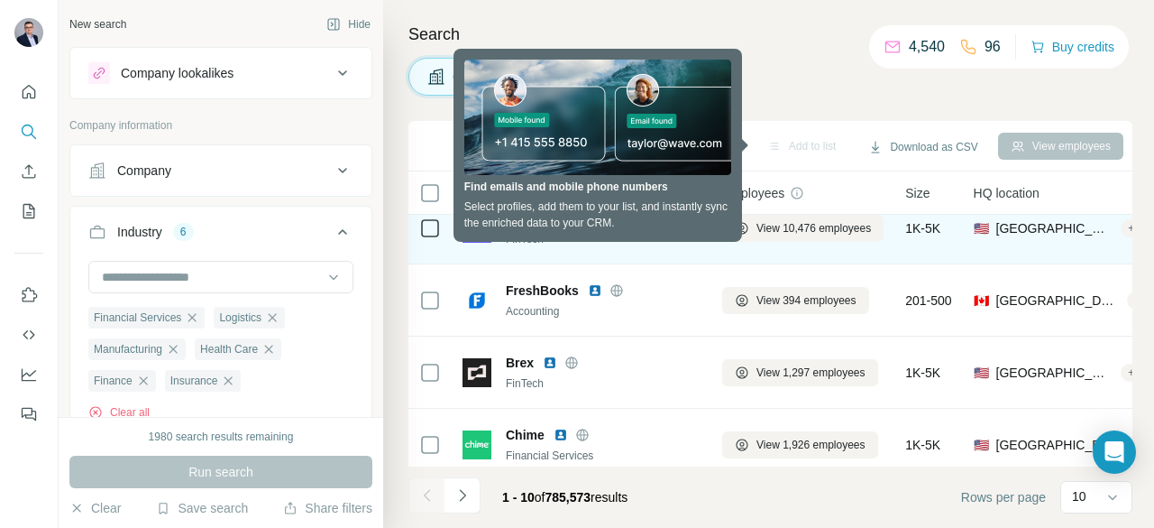
scroll to position [22, 0]
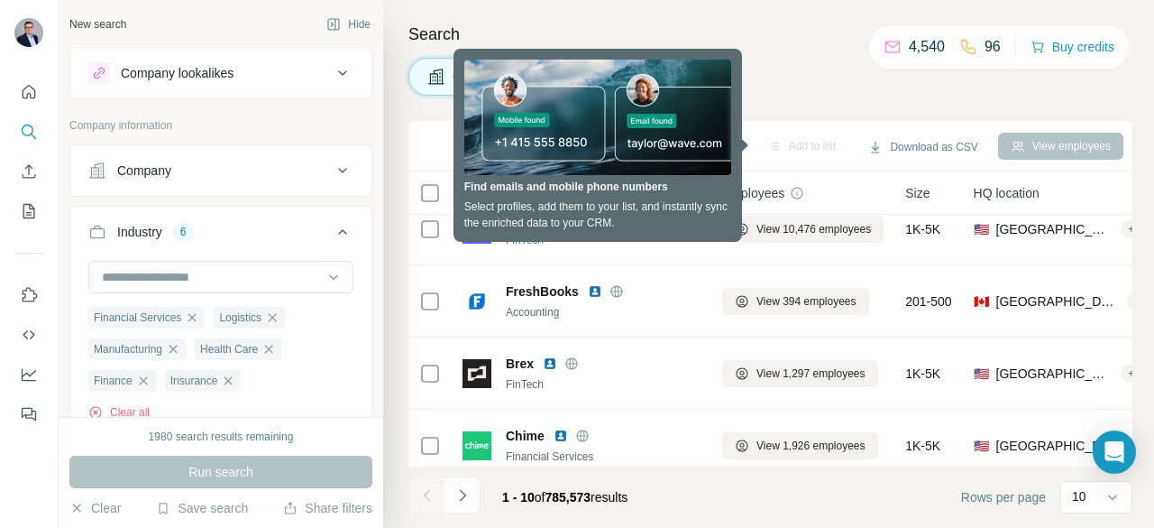
click at [833, 87] on div "Companies People" at bounding box center [771, 77] width 724 height 38
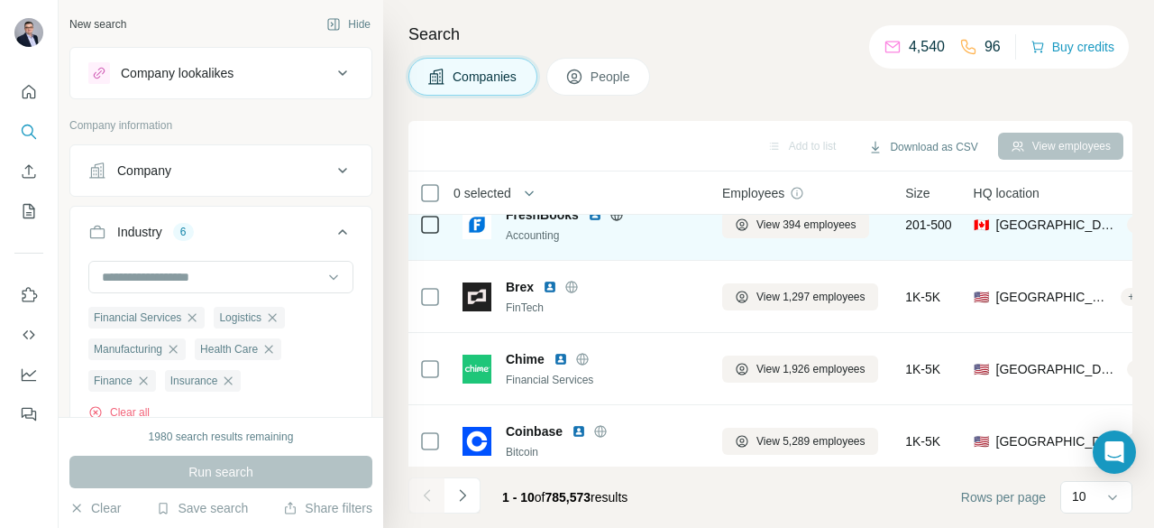
scroll to position [0, 0]
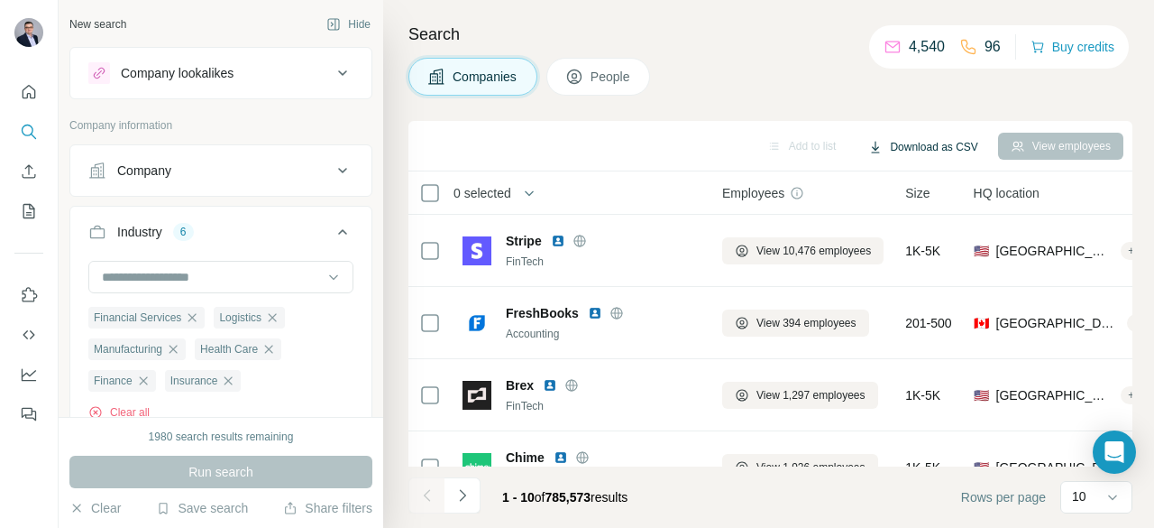
click at [938, 143] on button "Download as CSV" at bounding box center [923, 146] width 134 height 27
click at [945, 71] on div "Companies People" at bounding box center [771, 77] width 724 height 38
click at [1117, 501] on icon at bounding box center [1113, 497] width 18 height 18
click at [1084, 364] on p "60" at bounding box center [1083, 360] width 14 height 18
click at [920, 148] on button "Download as CSV" at bounding box center [923, 146] width 134 height 27
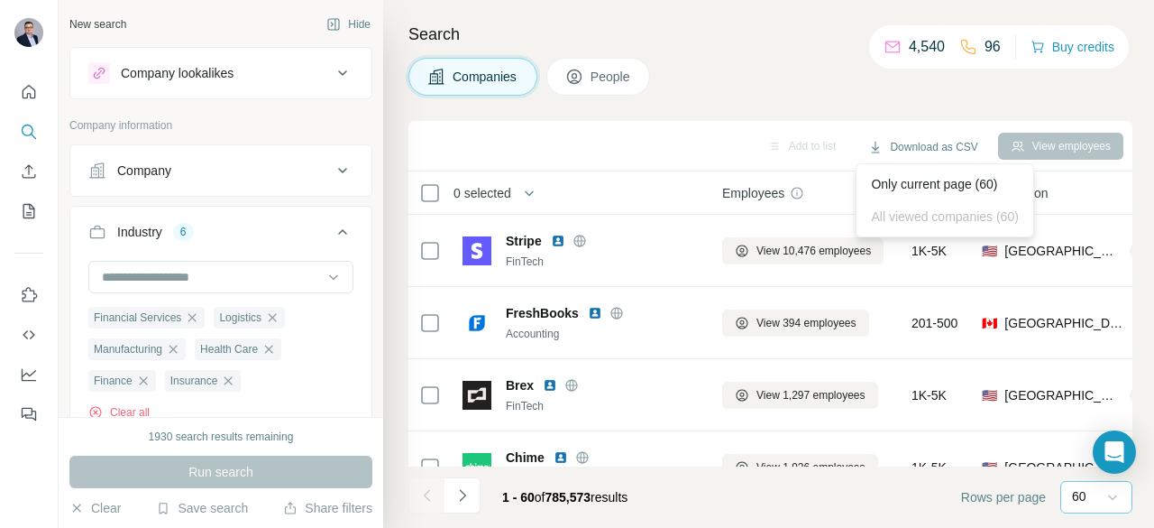
click at [925, 217] on div "Only current page (60) All viewed companies (60)" at bounding box center [945, 200] width 178 height 74
click at [449, 488] on button "Navigate to next page" at bounding box center [463, 495] width 36 height 36
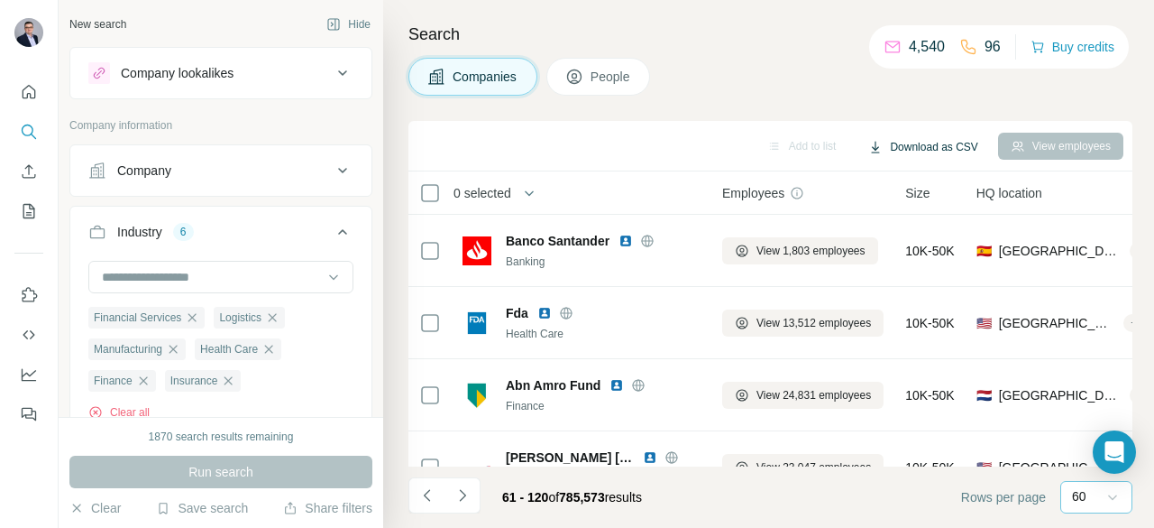
click at [933, 136] on button "Download as CSV" at bounding box center [923, 146] width 134 height 27
click at [451, 492] on button "Navigate to next page" at bounding box center [463, 495] width 36 height 36
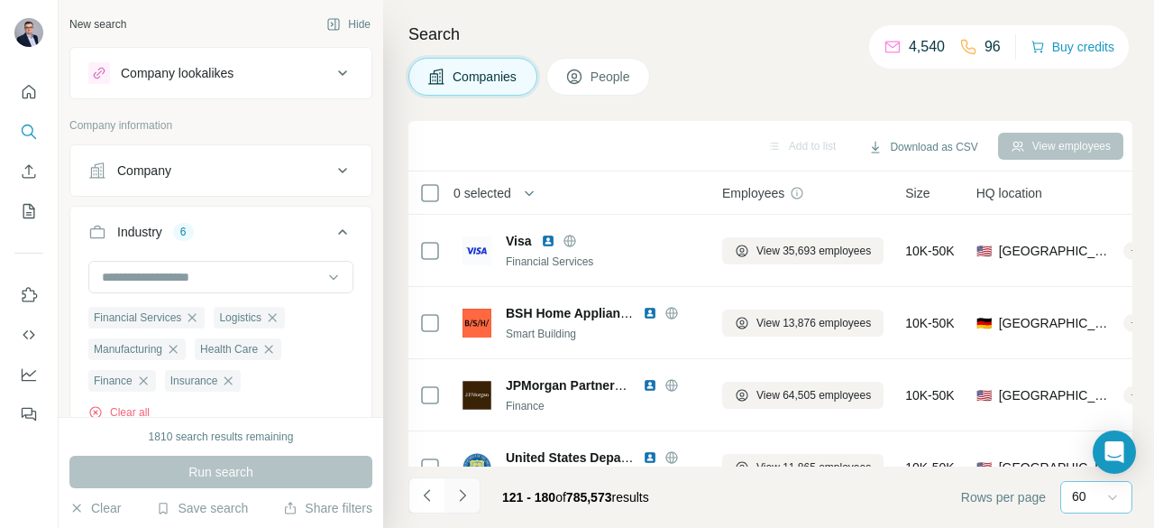
click at [469, 489] on icon "Navigate to next page" at bounding box center [463, 495] width 18 height 18
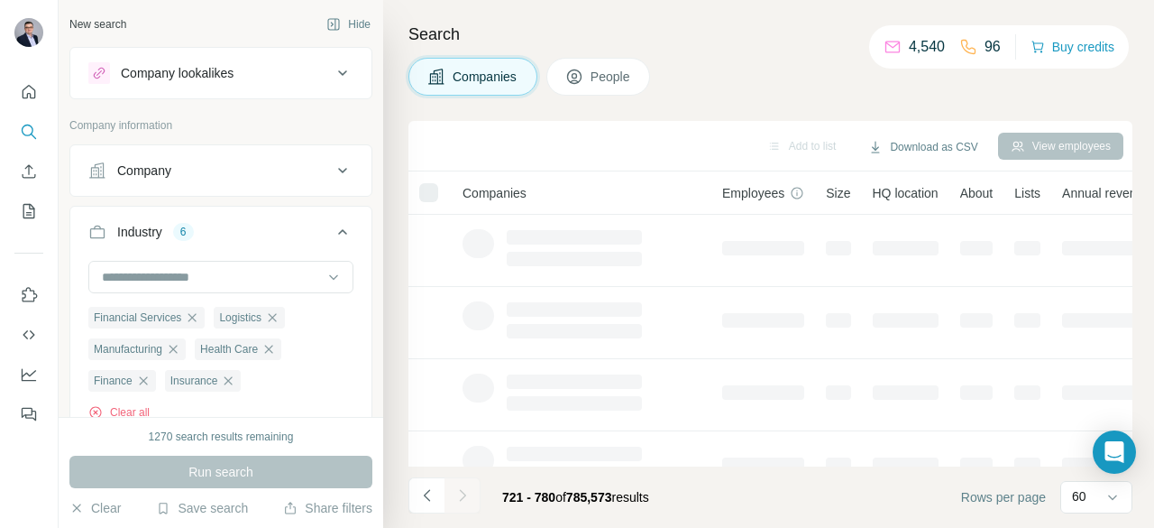
click at [469, 489] on div at bounding box center [463, 495] width 36 height 36
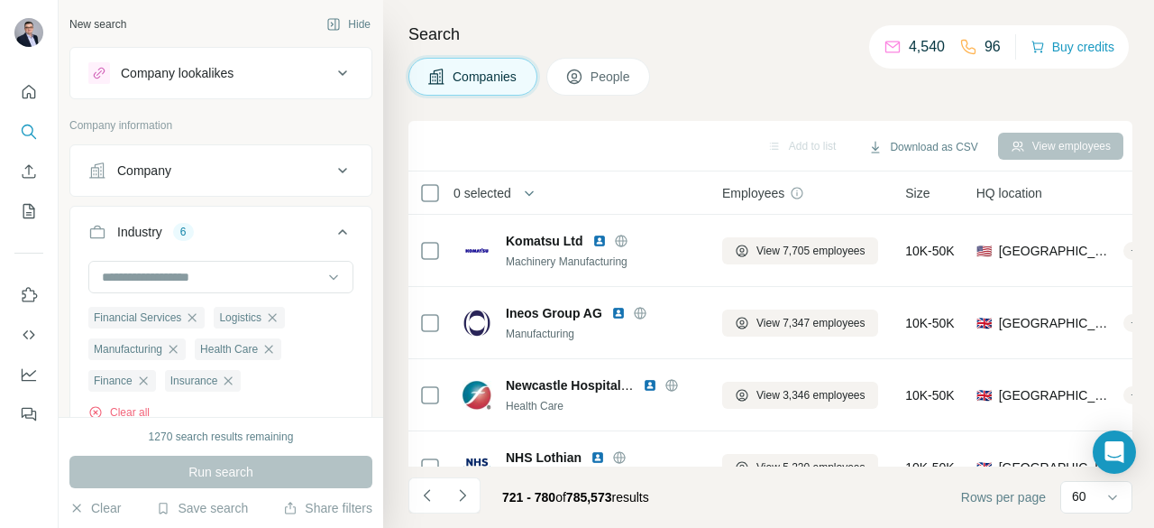
click at [469, 489] on icon "Navigate to next page" at bounding box center [463, 495] width 18 height 18
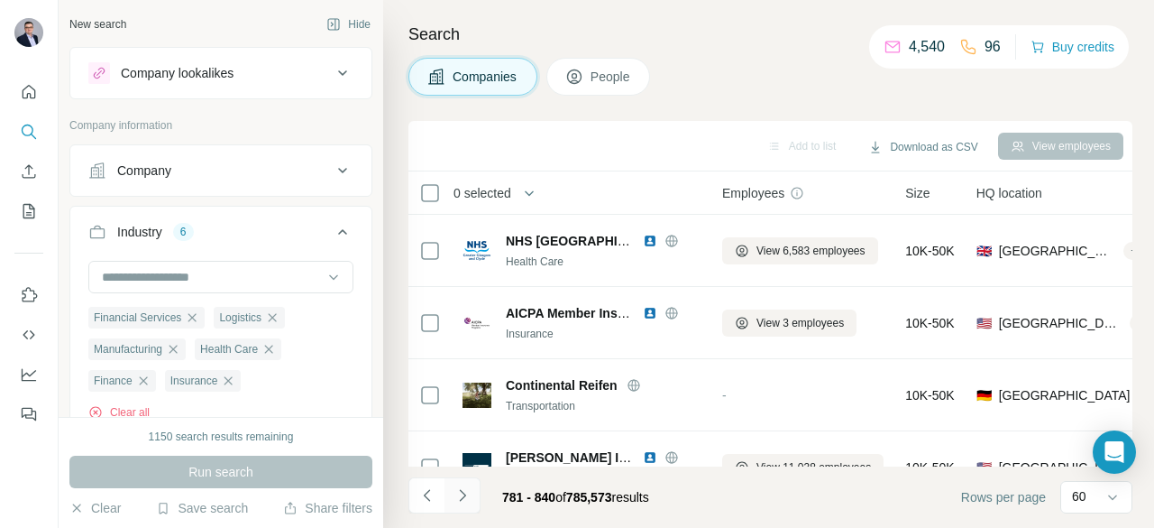
click at [467, 492] on icon "Navigate to next page" at bounding box center [463, 495] width 18 height 18
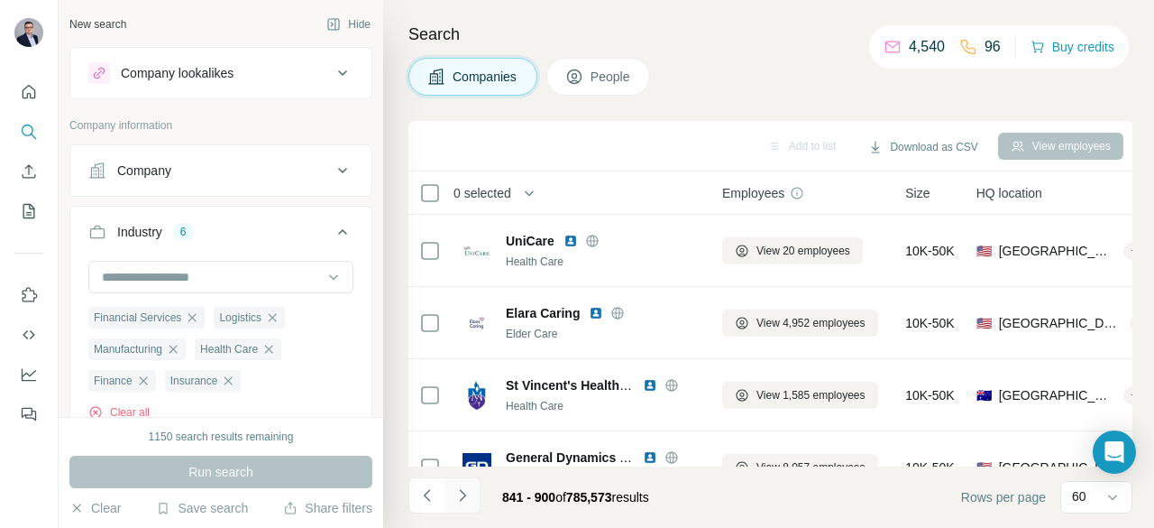
click at [467, 492] on icon "Navigate to next page" at bounding box center [463, 495] width 18 height 18
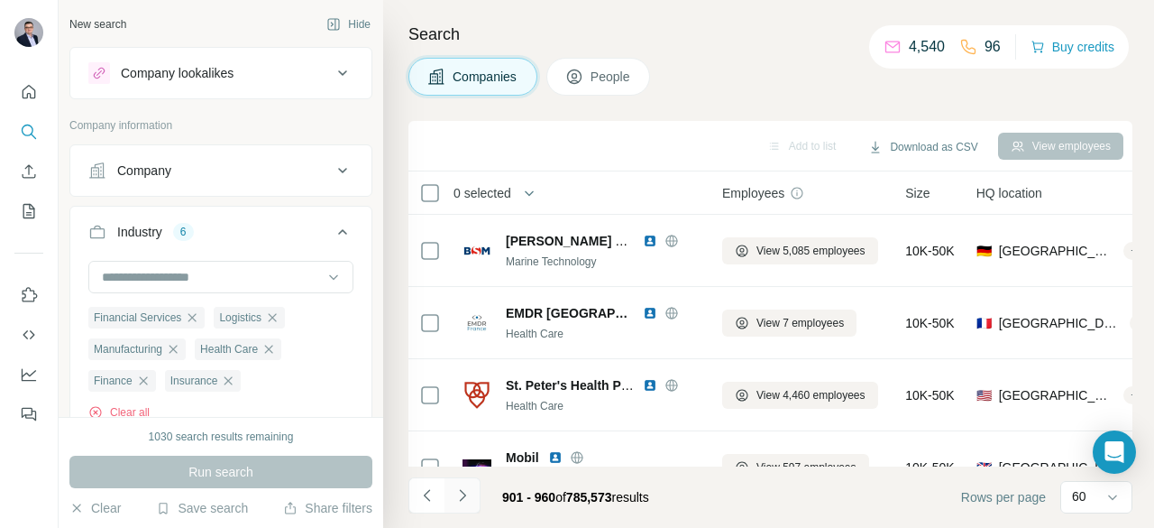
click at [467, 492] on icon "Navigate to next page" at bounding box center [463, 495] width 18 height 18
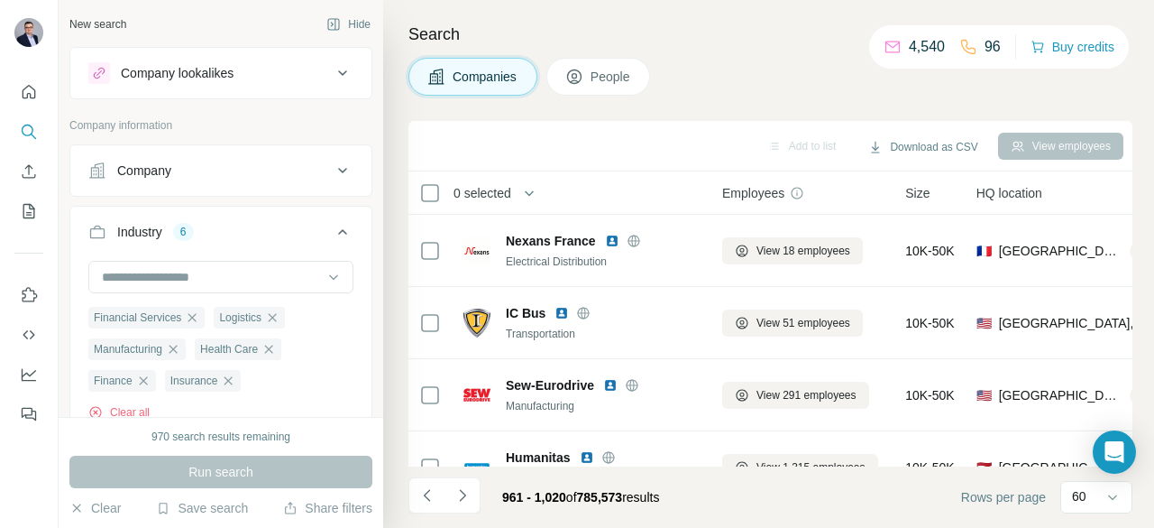
click at [932, 131] on div "Download as CSV" at bounding box center [923, 147] width 134 height 33
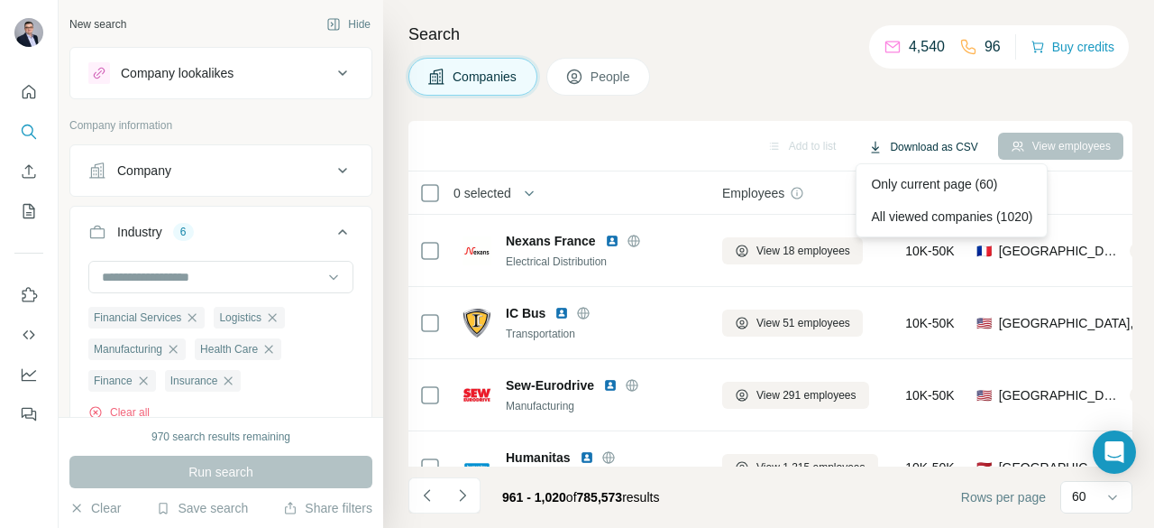
click at [927, 149] on button "Download as CSV" at bounding box center [923, 146] width 134 height 27
click at [921, 212] on div "All viewed companies (1020)" at bounding box center [951, 216] width 183 height 32
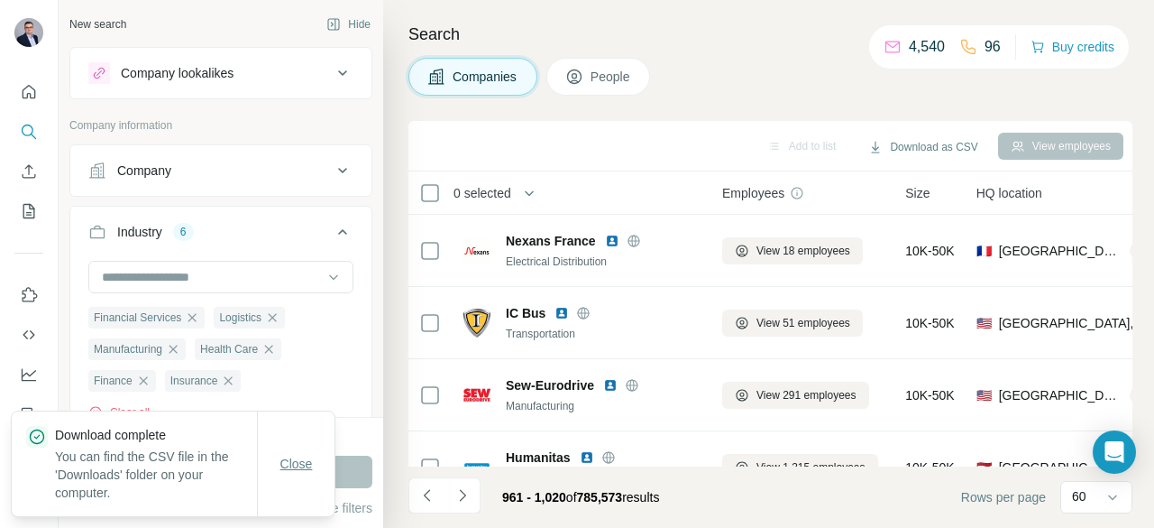
click at [268, 474] on button "Close" at bounding box center [297, 463] width 58 height 32
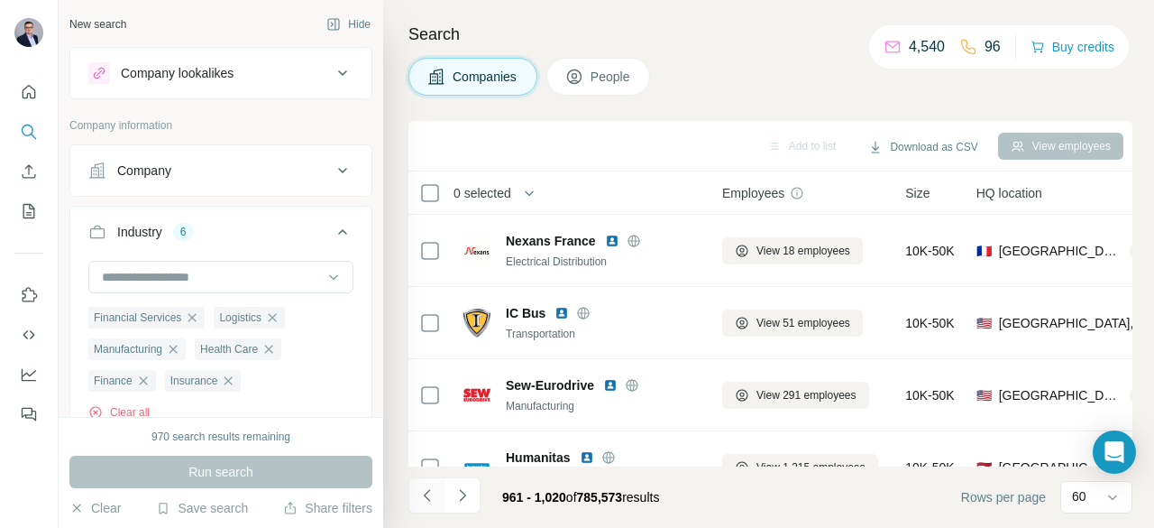
click at [433, 499] on icon "Navigate to previous page" at bounding box center [427, 495] width 18 height 18
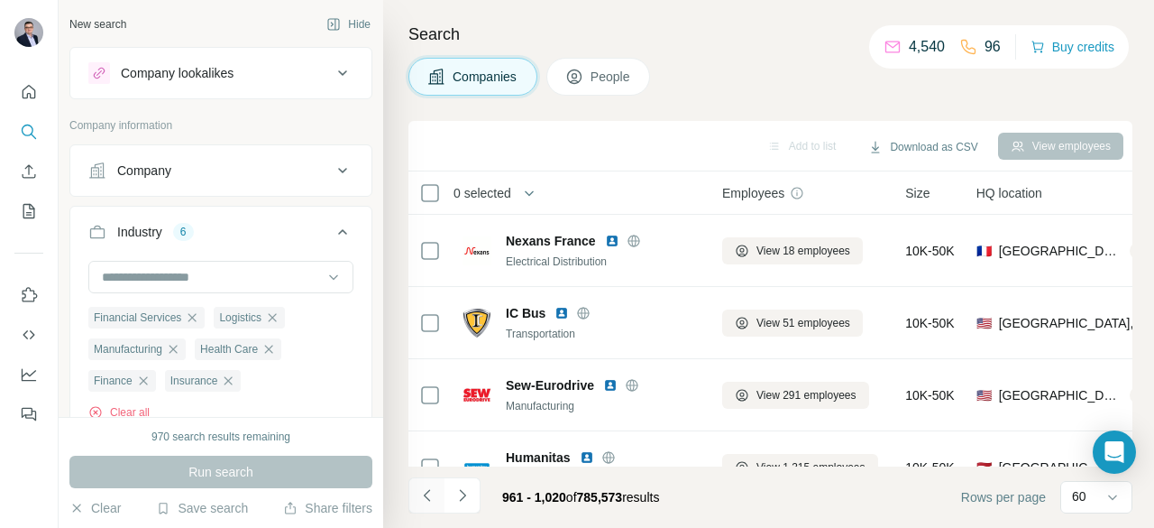
click at [433, 499] on icon "Navigate to previous page" at bounding box center [427, 495] width 18 height 18
click at [426, 490] on icon "Navigate to previous page" at bounding box center [427, 495] width 18 height 18
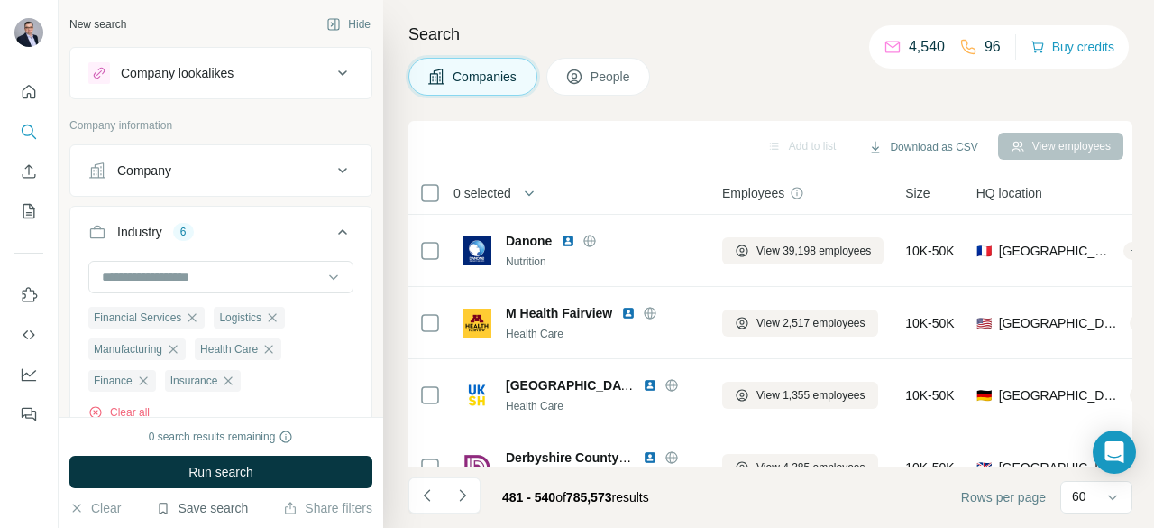
click at [196, 507] on button "Save search" at bounding box center [202, 508] width 92 height 18
click at [34, 468] on div at bounding box center [29, 264] width 59 height 528
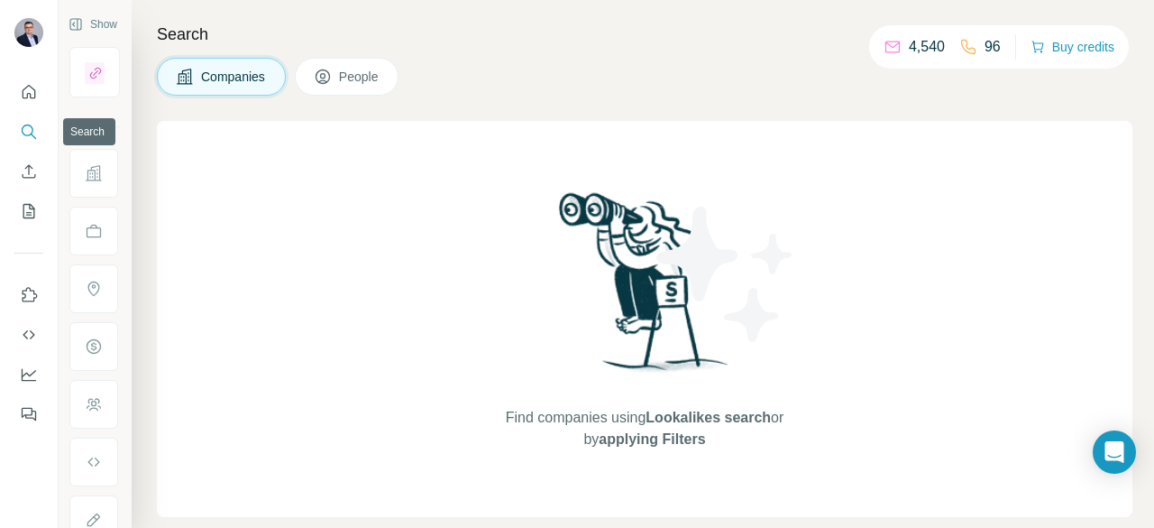
click at [36, 136] on icon "Search" at bounding box center [29, 132] width 18 height 18
click at [339, 301] on div "Find companies using Lookalikes search or by applying Filters" at bounding box center [645, 319] width 976 height 396
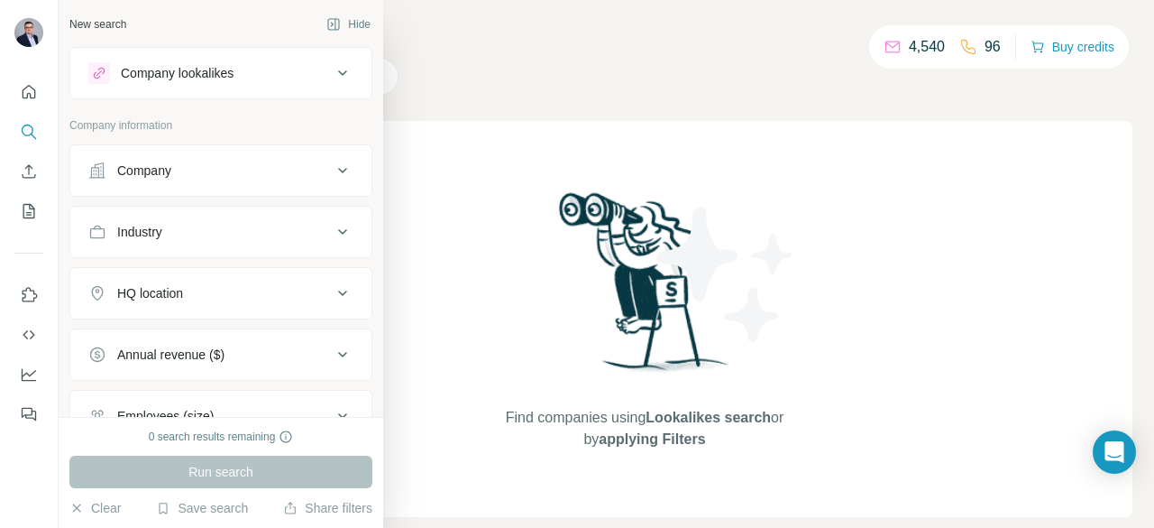
click at [179, 183] on button "Company" at bounding box center [220, 170] width 301 height 43
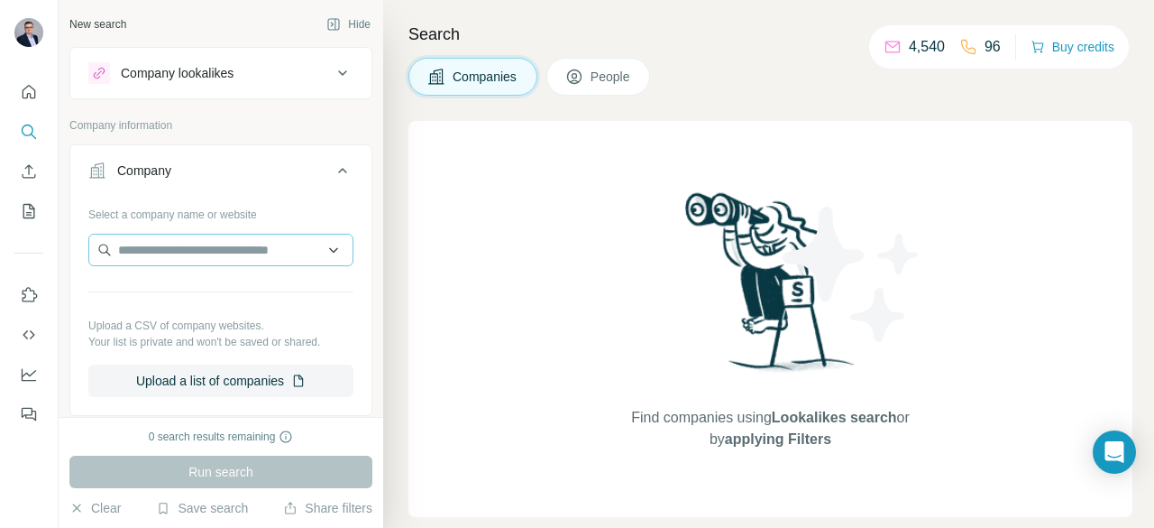
click at [70, 149] on button "Company" at bounding box center [220, 174] width 301 height 51
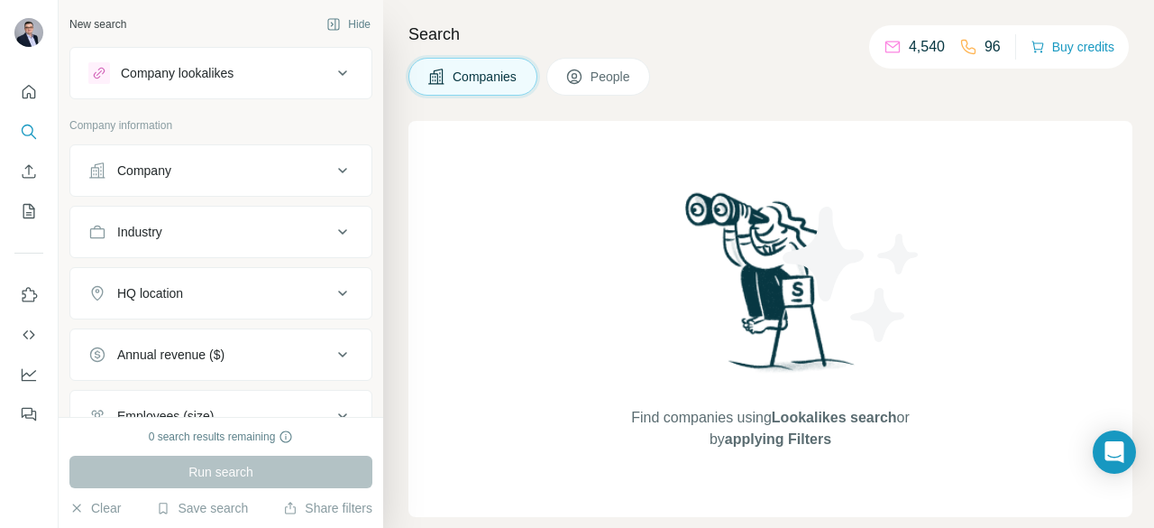
click at [217, 180] on button "Company" at bounding box center [220, 170] width 301 height 43
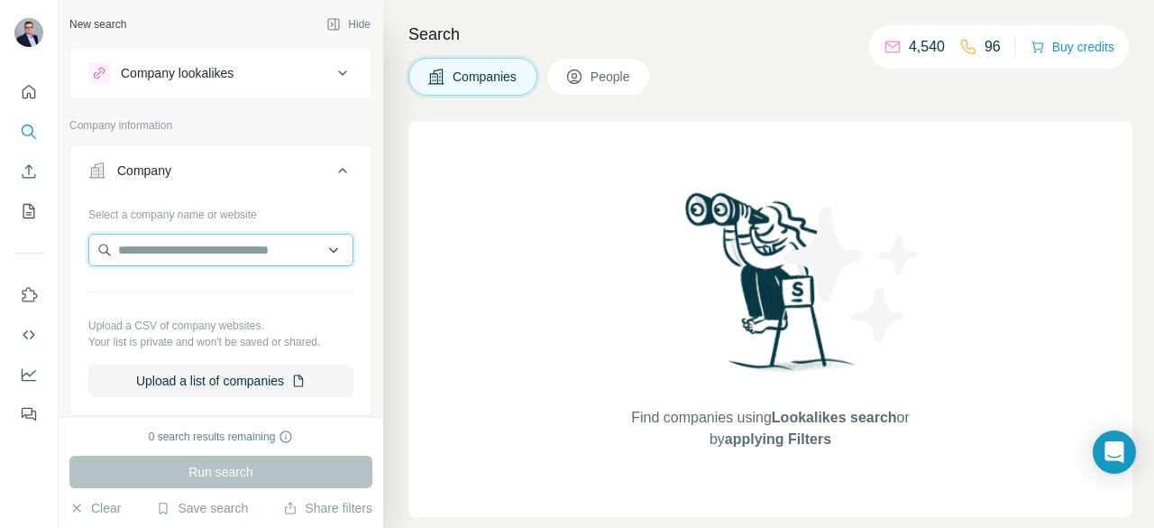
click at [189, 252] on input "text" at bounding box center [220, 250] width 265 height 32
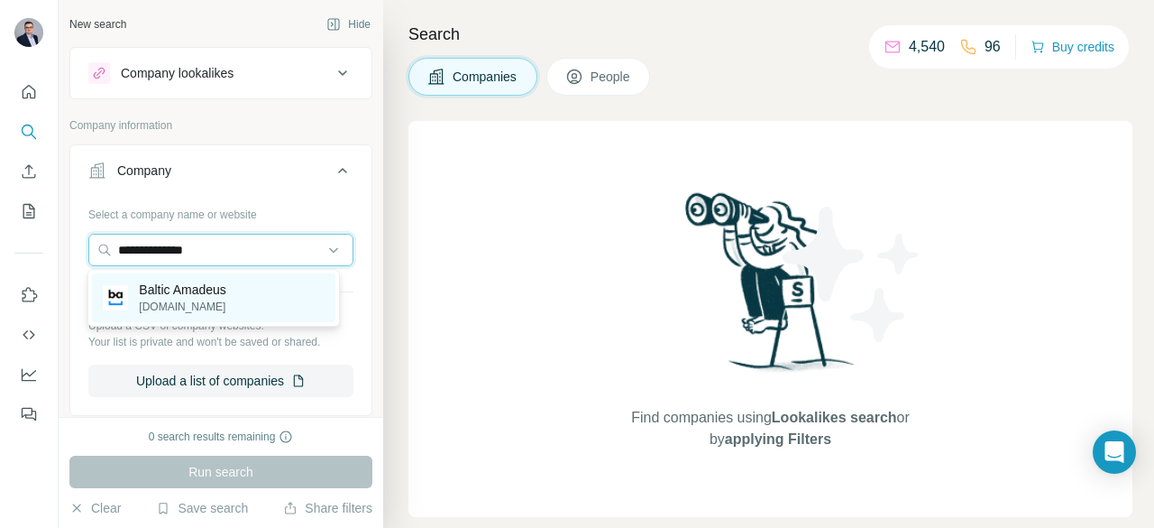
type input "**********"
click at [194, 298] on p "Baltic Amadeus" at bounding box center [182, 289] width 87 height 18
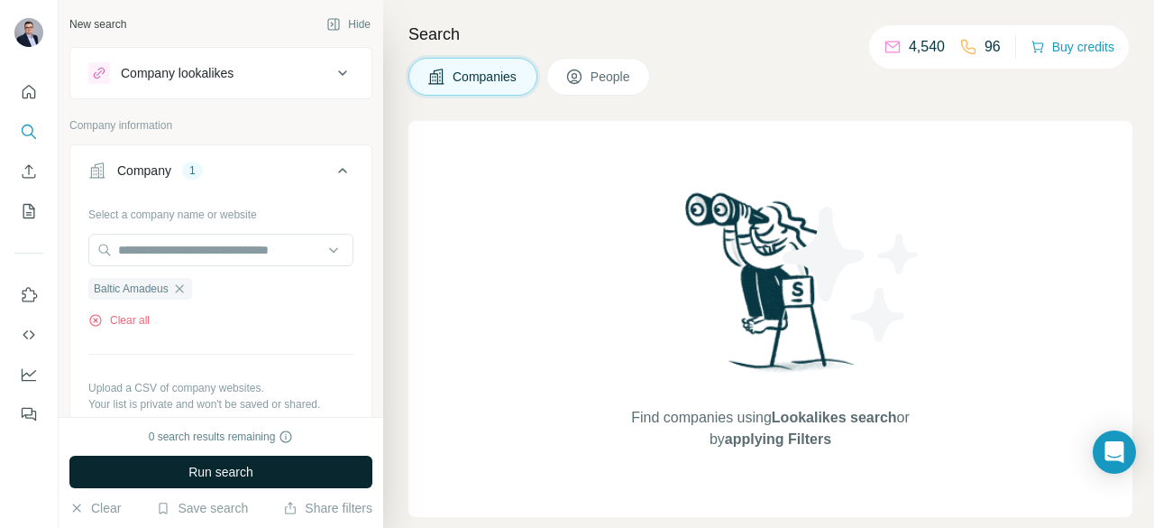
click at [238, 481] on button "Run search" at bounding box center [220, 471] width 303 height 32
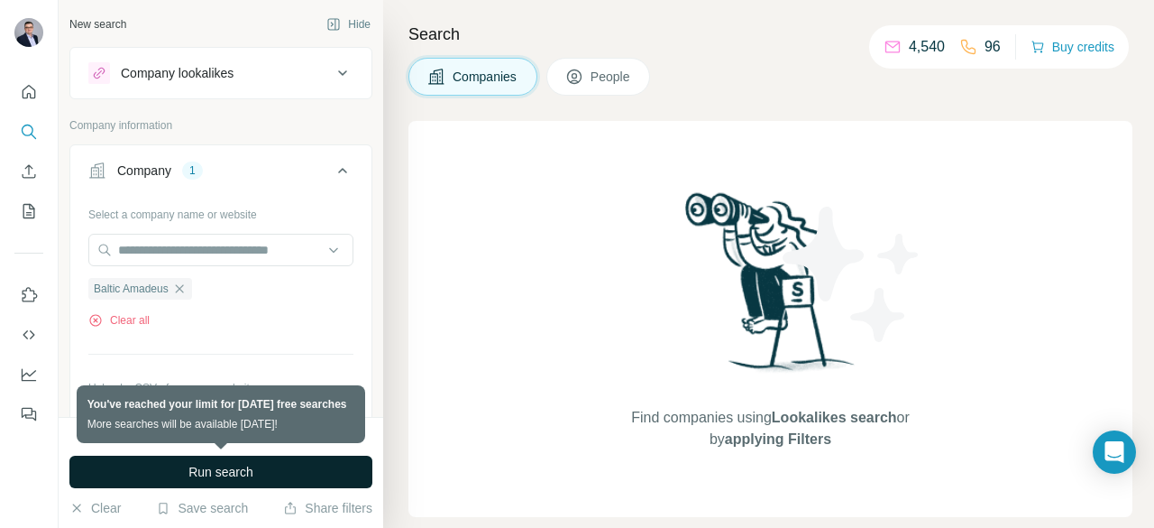
click at [240, 475] on span "Run search" at bounding box center [221, 472] width 65 height 18
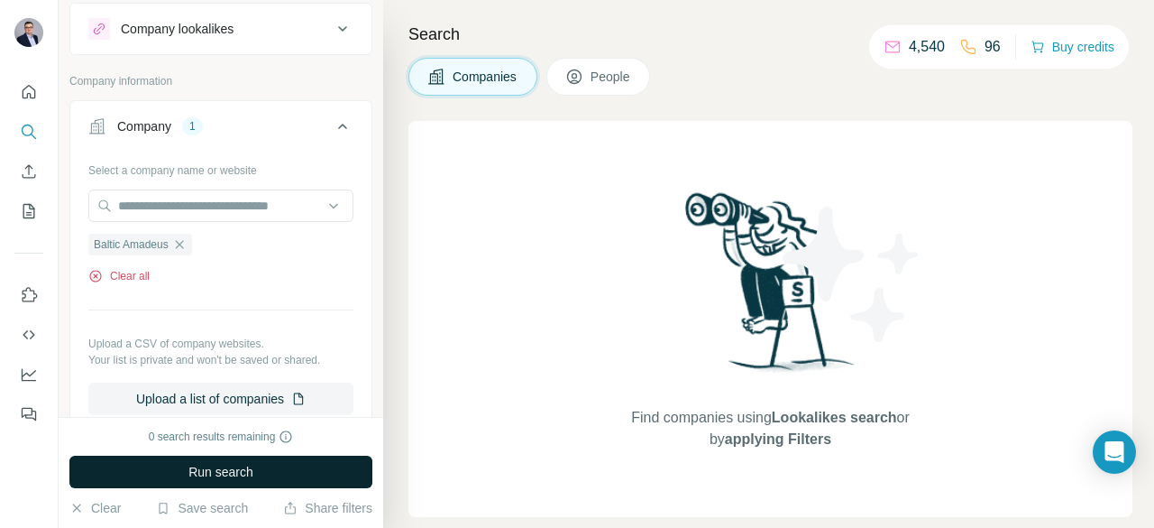
scroll to position [41, 0]
